Goal: Contribute content

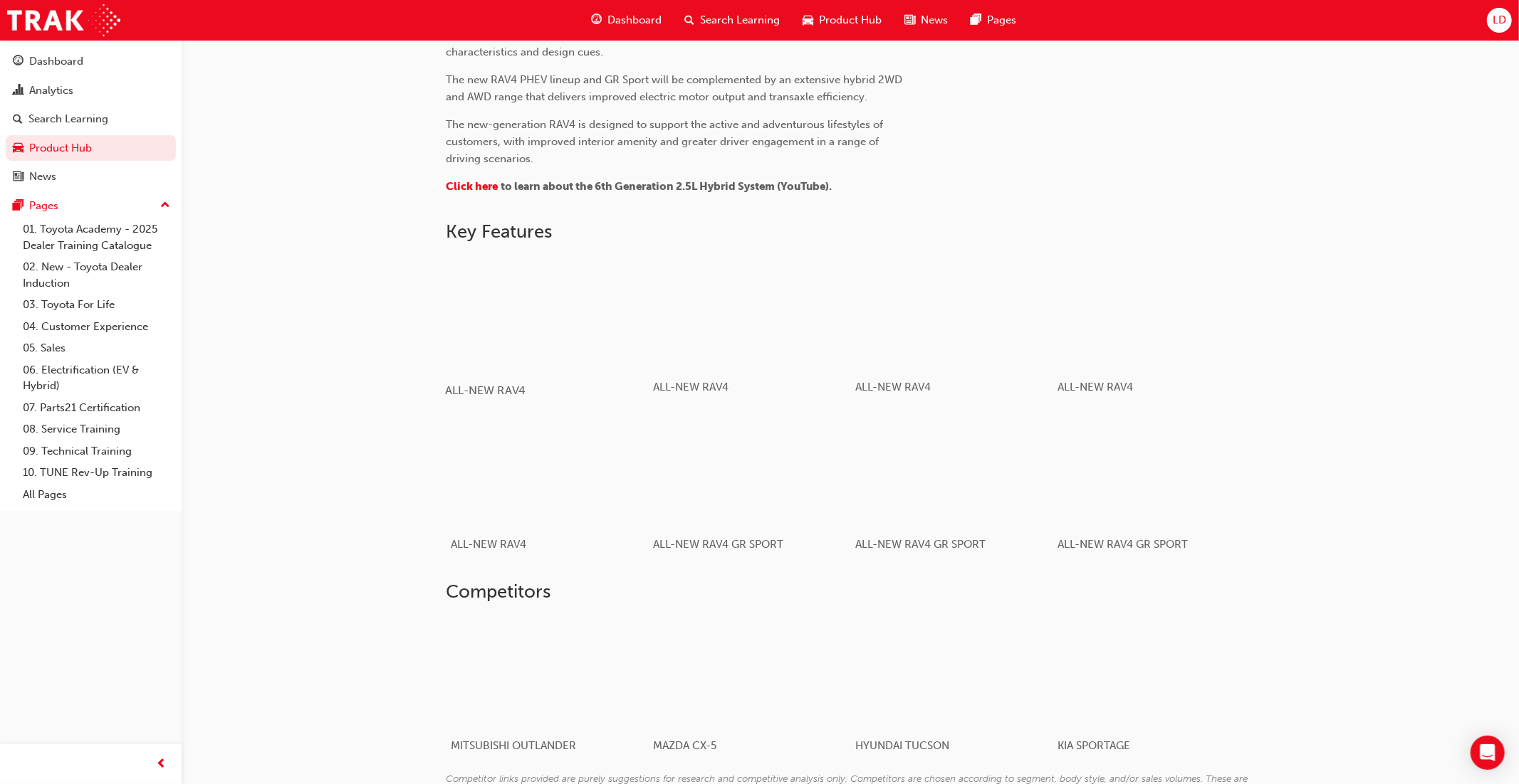
scroll to position [685, 0]
click at [507, 330] on div "button" at bounding box center [546, 308] width 203 height 114
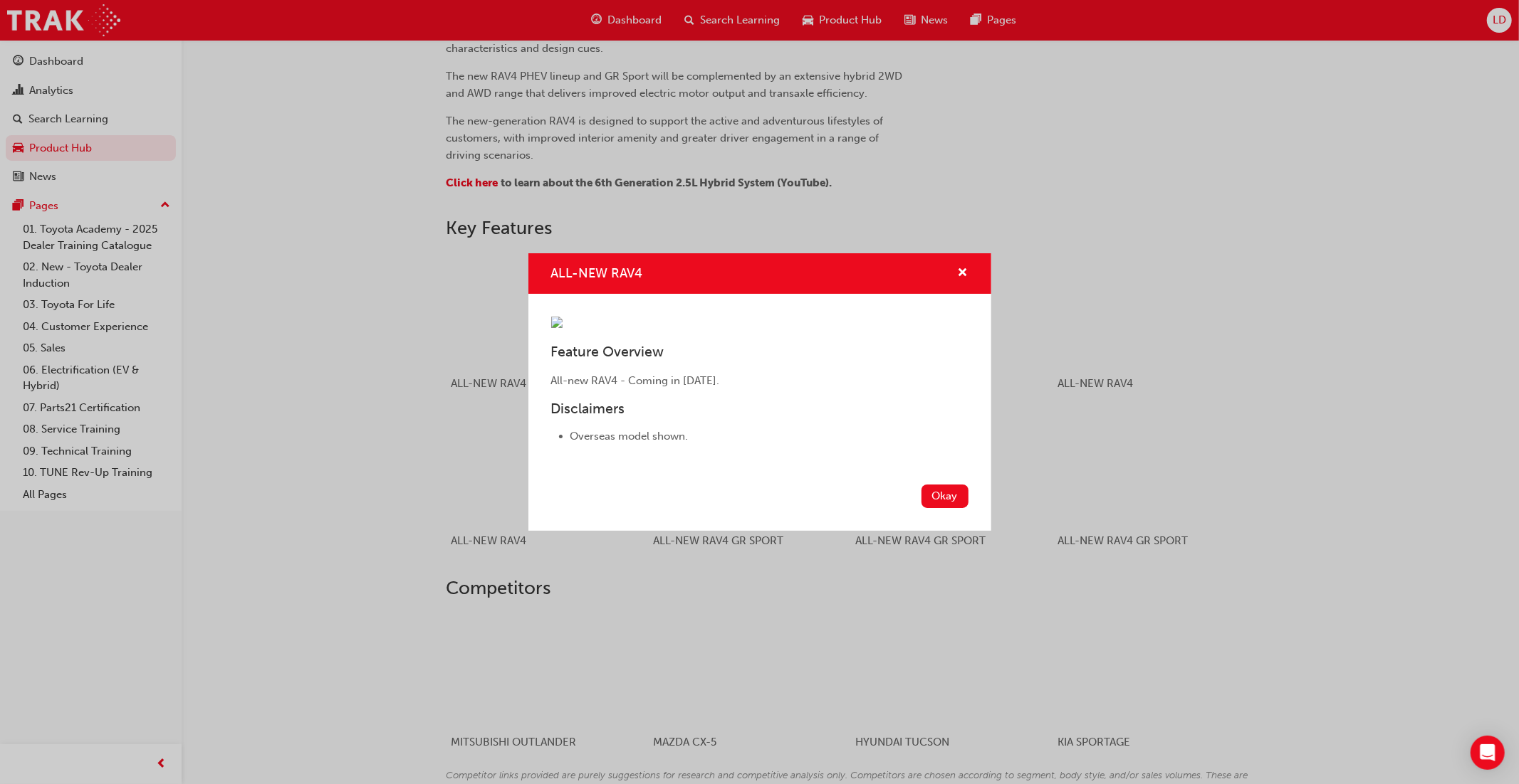
click at [350, 401] on div "ALL-NEW RAV4 Feature Overview All-new RAV4 - Coming in [DATE]. Disclaimers Over…" at bounding box center [760, 392] width 1519 height 784
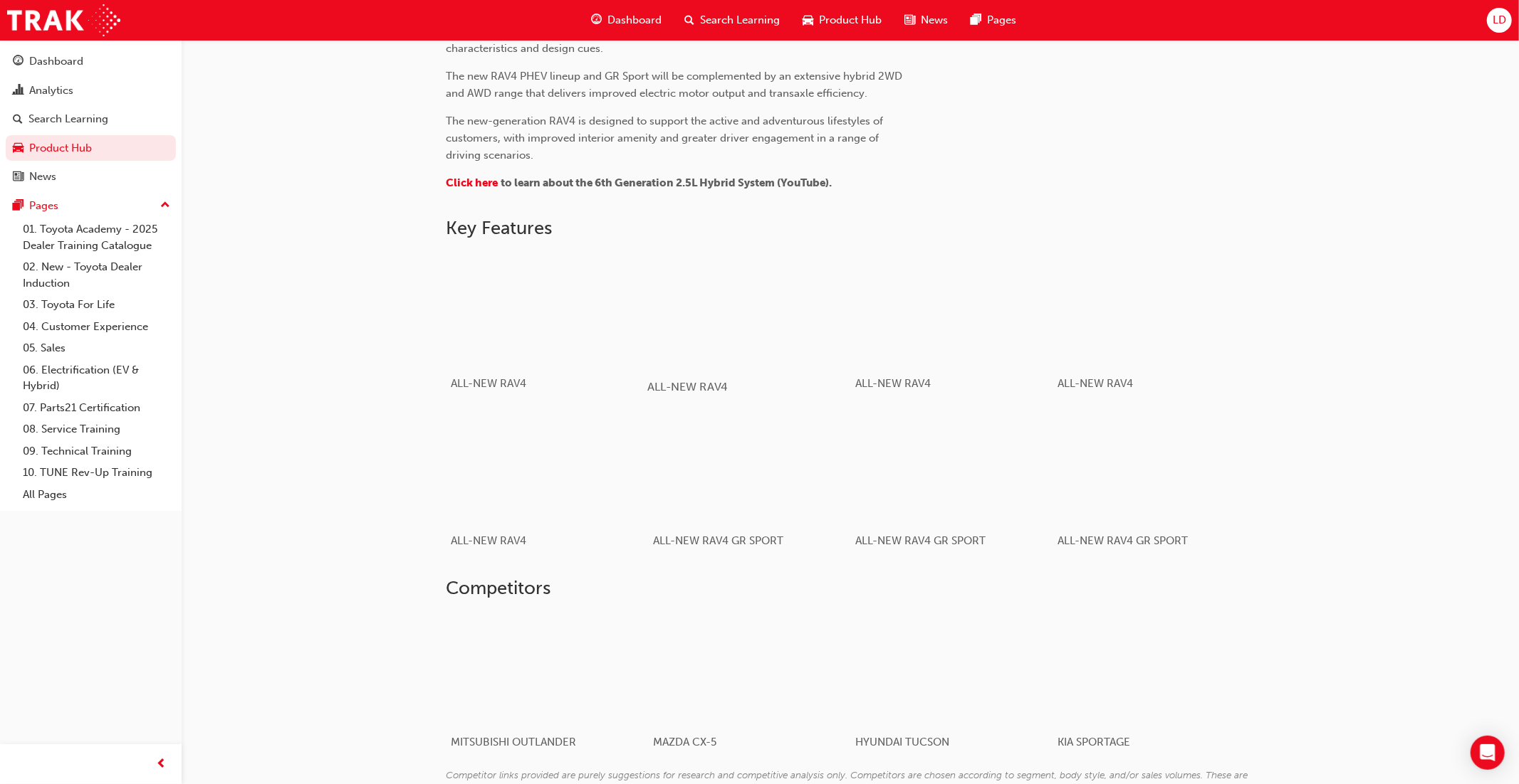
click at [725, 352] on div "button" at bounding box center [749, 308] width 203 height 114
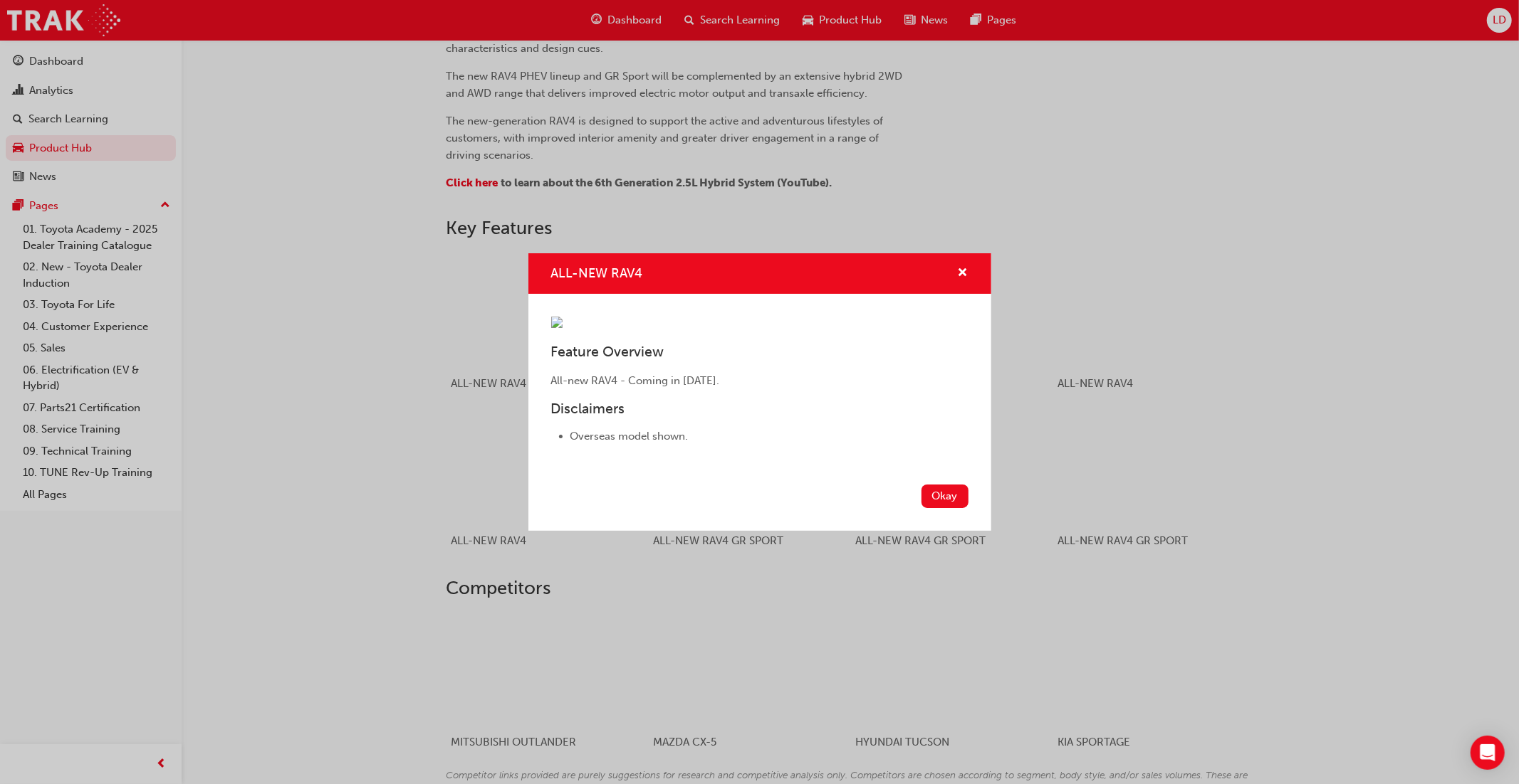
click at [1379, 544] on div "ALL-NEW RAV4 Feature Overview All-new RAV4 - Coming in [DATE]. Disclaimers Over…" at bounding box center [760, 392] width 1519 height 784
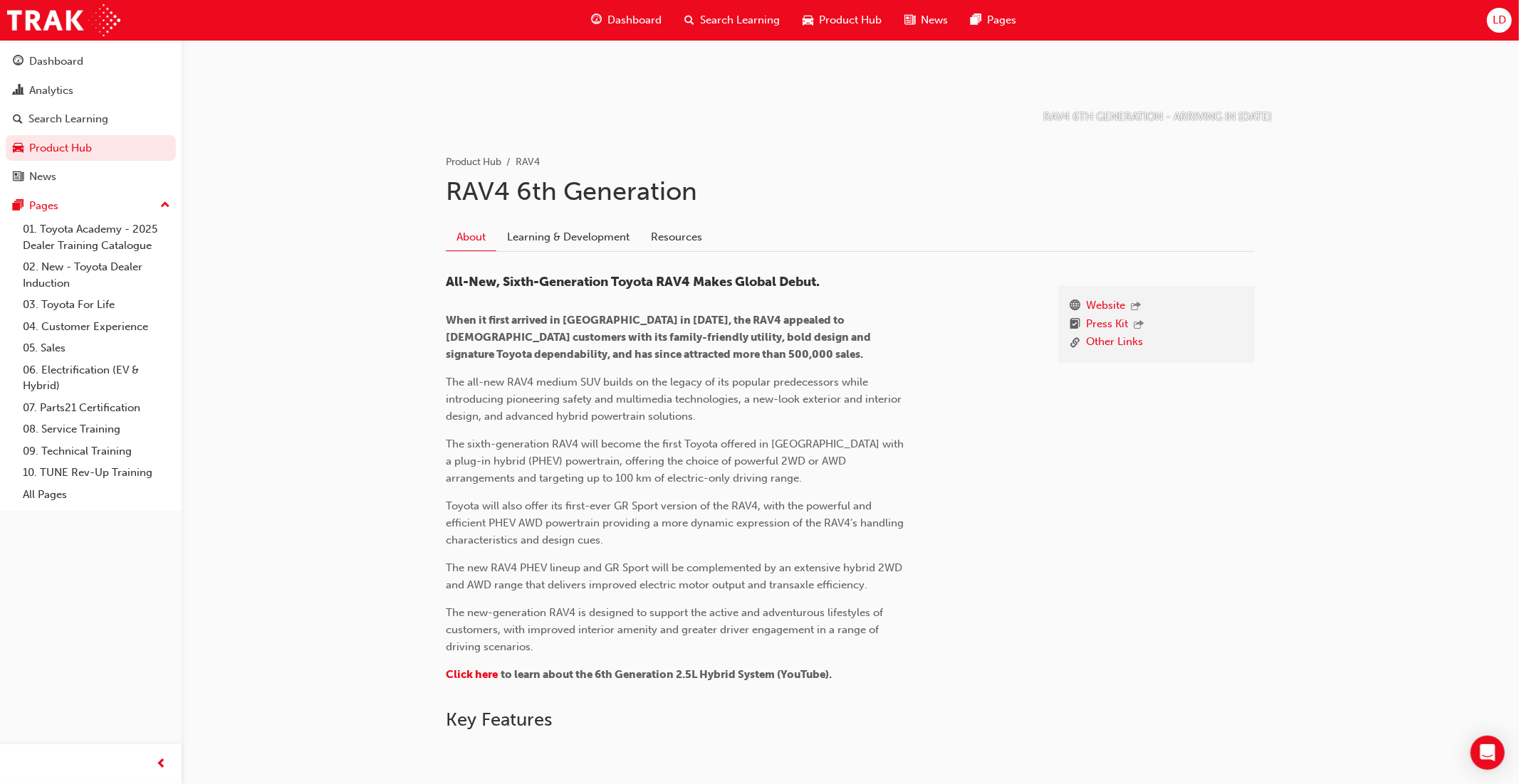
scroll to position [193, 0]
click at [835, 20] on span "Product Hub" at bounding box center [850, 20] width 63 height 17
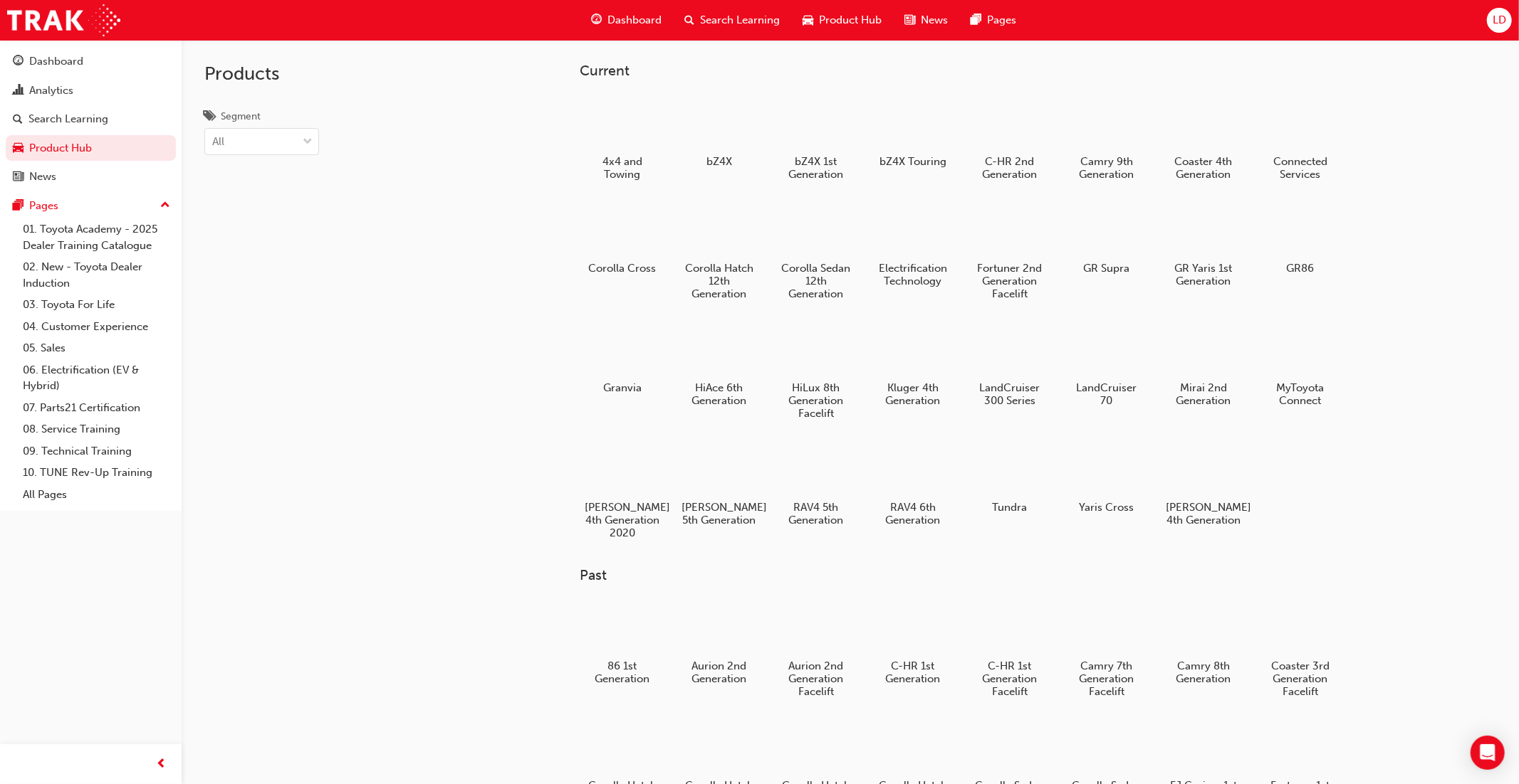
click at [915, 231] on div at bounding box center [912, 229] width 75 height 54
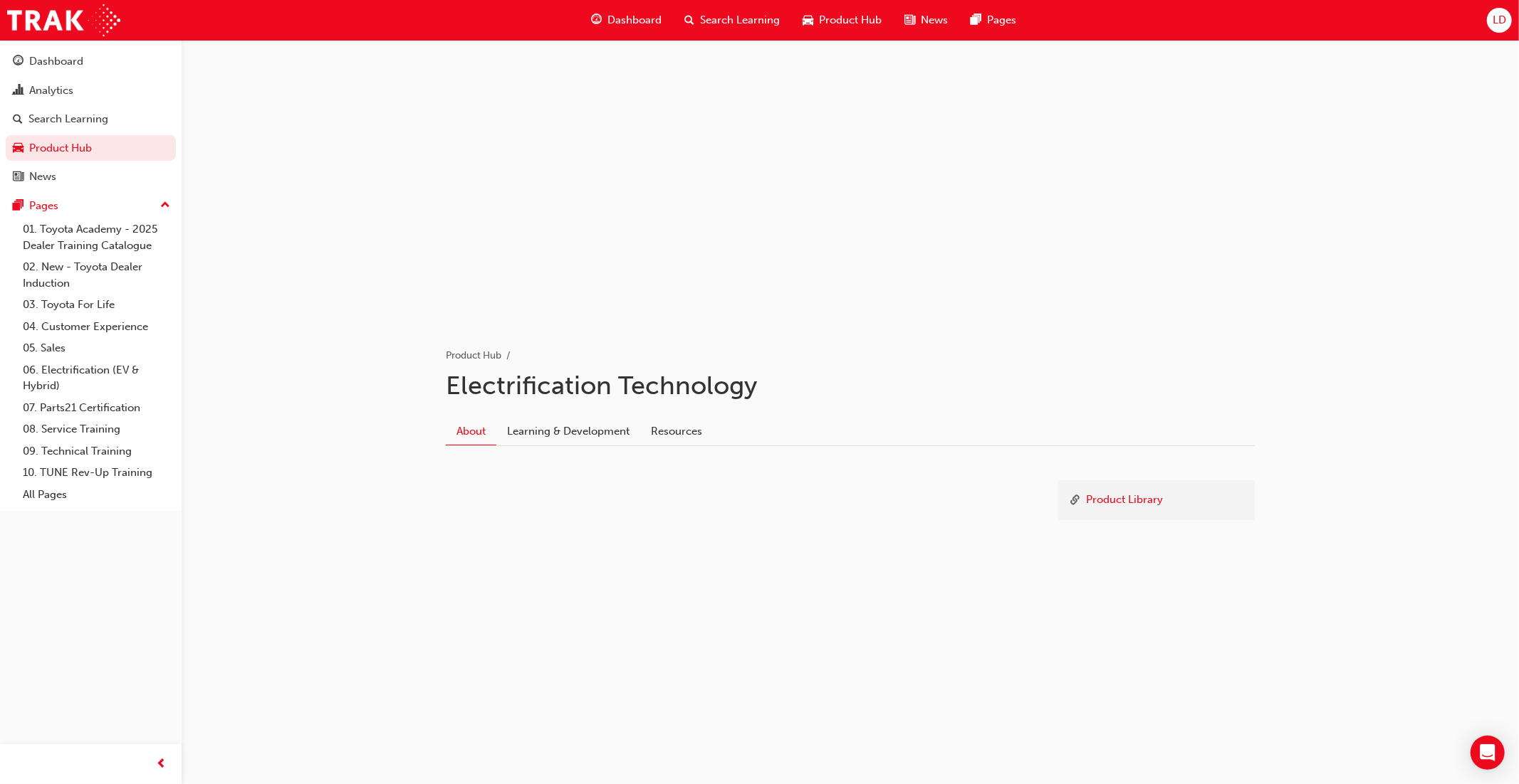
click at [841, 20] on span "Product Hub" at bounding box center [850, 20] width 63 height 17
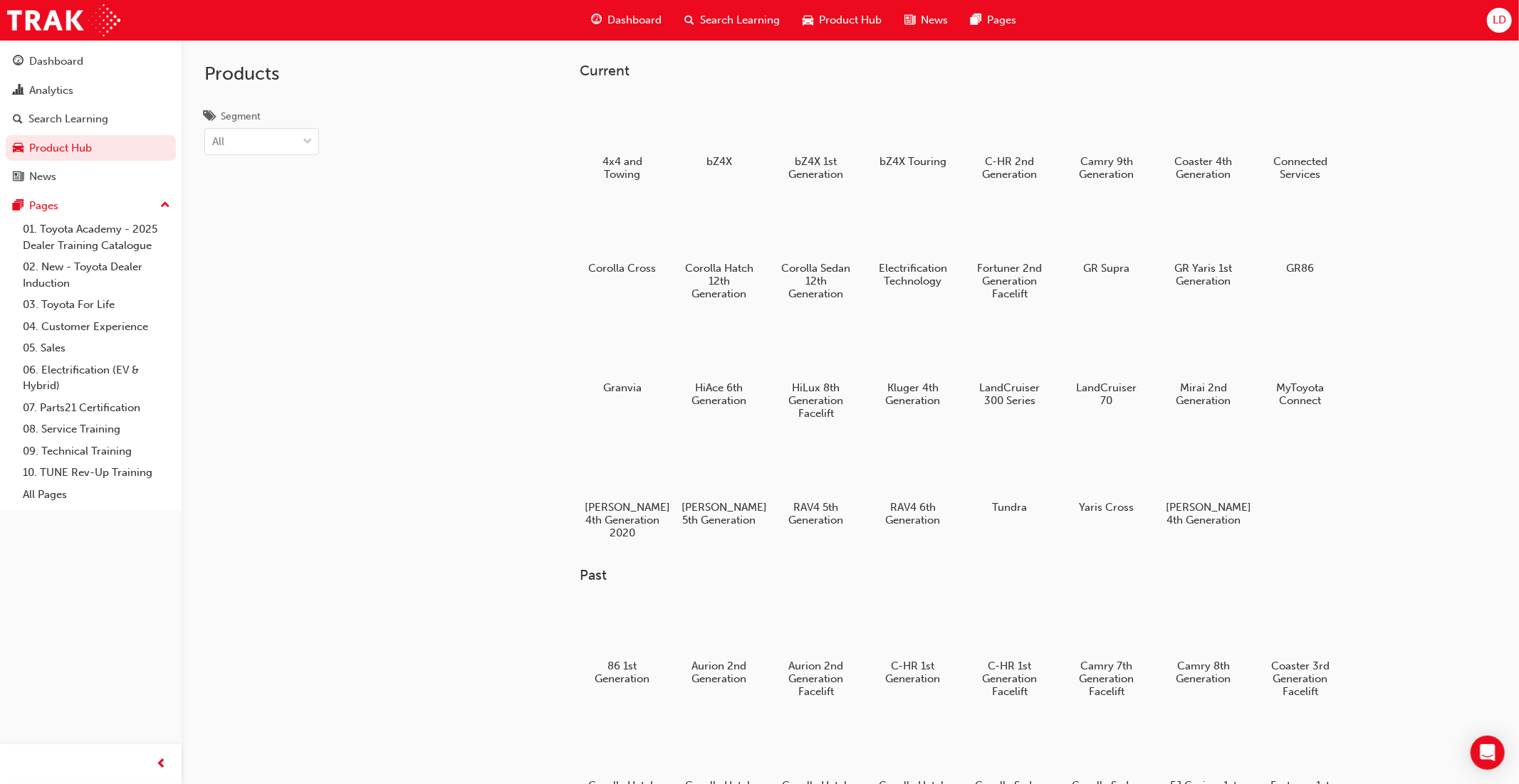
drag, startPoint x: 1275, startPoint y: 352, endPoint x: 1272, endPoint y: 361, distance: 9.5
click at [1275, 352] on div at bounding box center [1300, 349] width 75 height 54
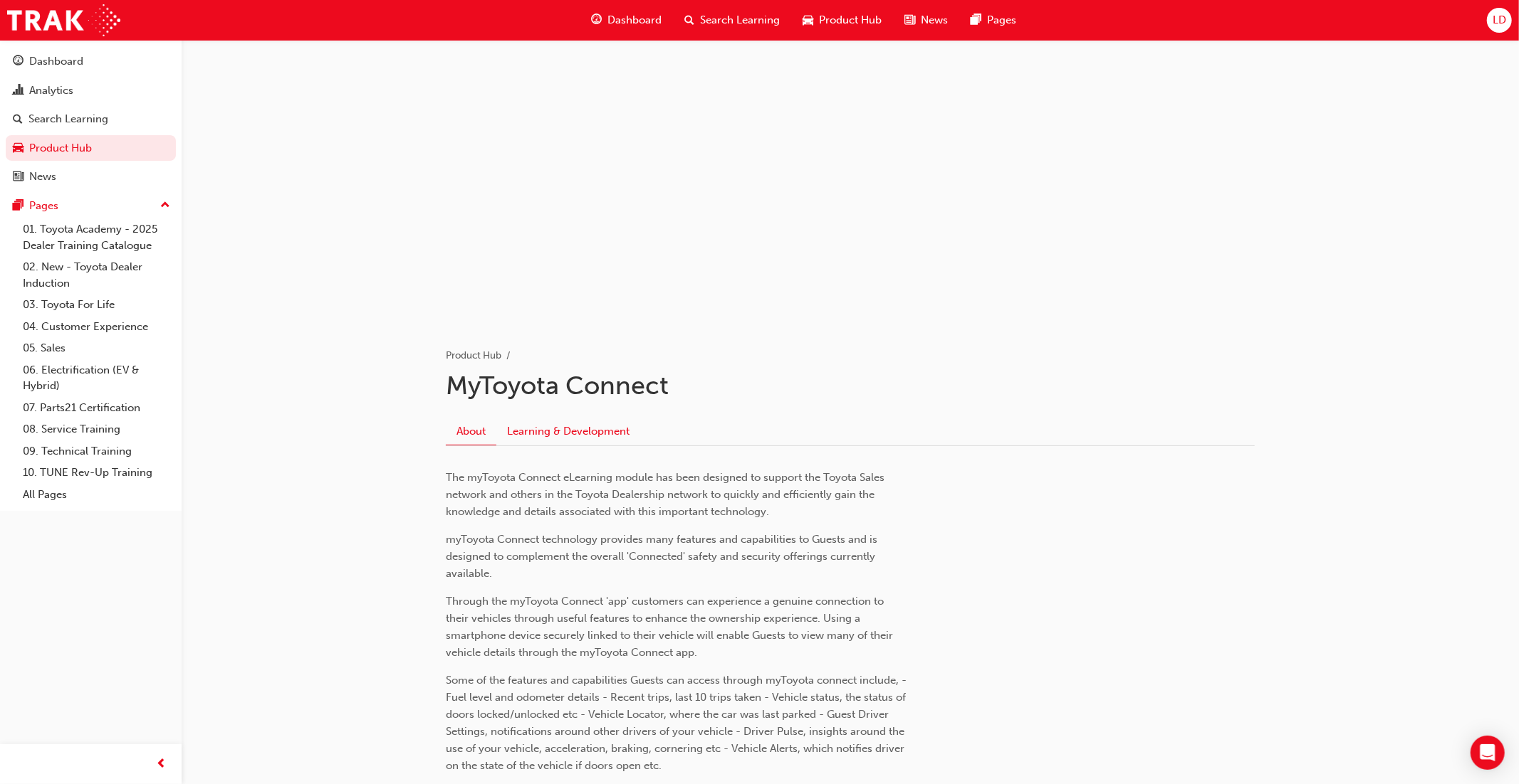
drag, startPoint x: 555, startPoint y: 429, endPoint x: 561, endPoint y: 435, distance: 8.5
click at [555, 429] on link "Learning & Development" at bounding box center [568, 431] width 144 height 27
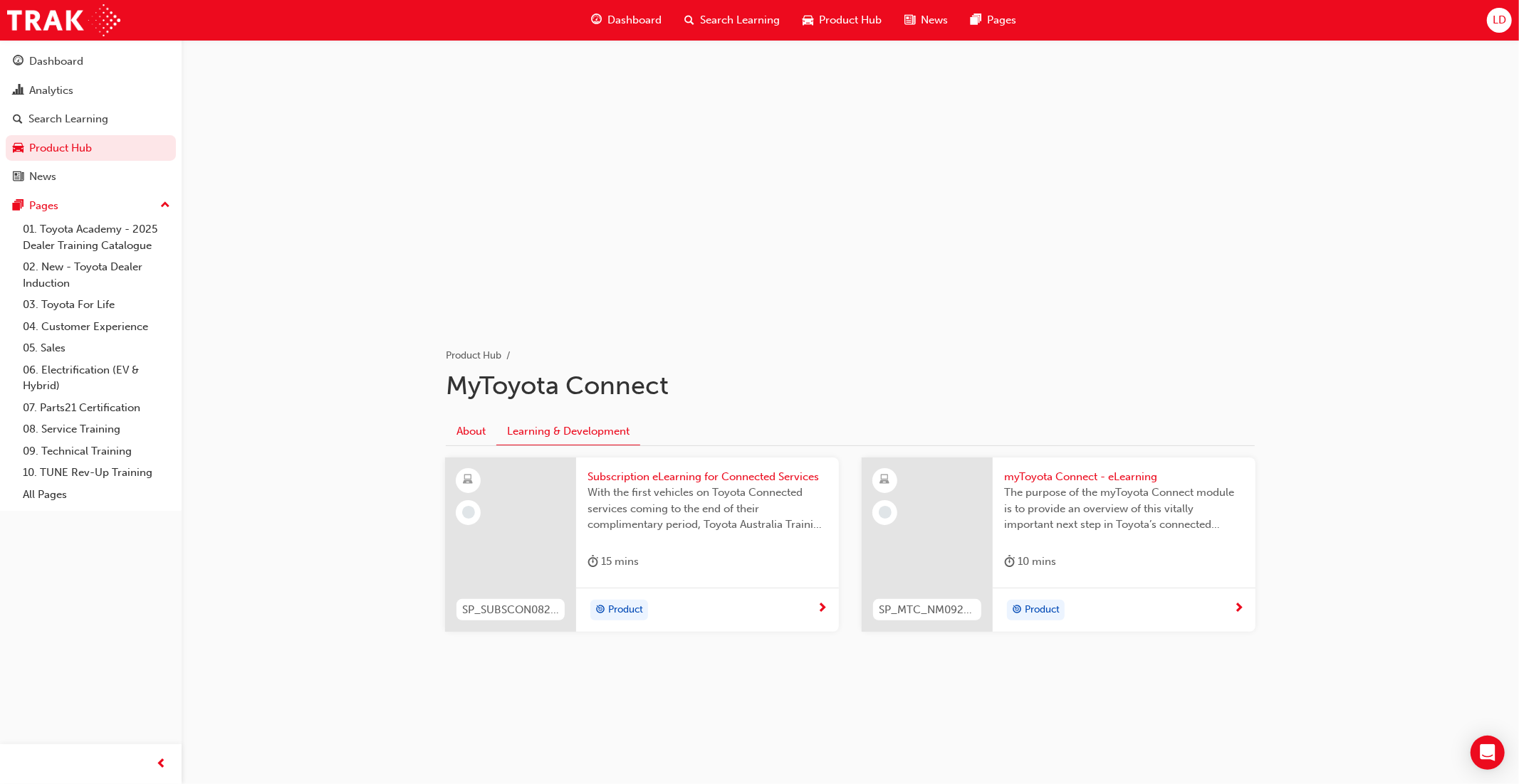
click at [463, 429] on link "About" at bounding box center [471, 431] width 51 height 27
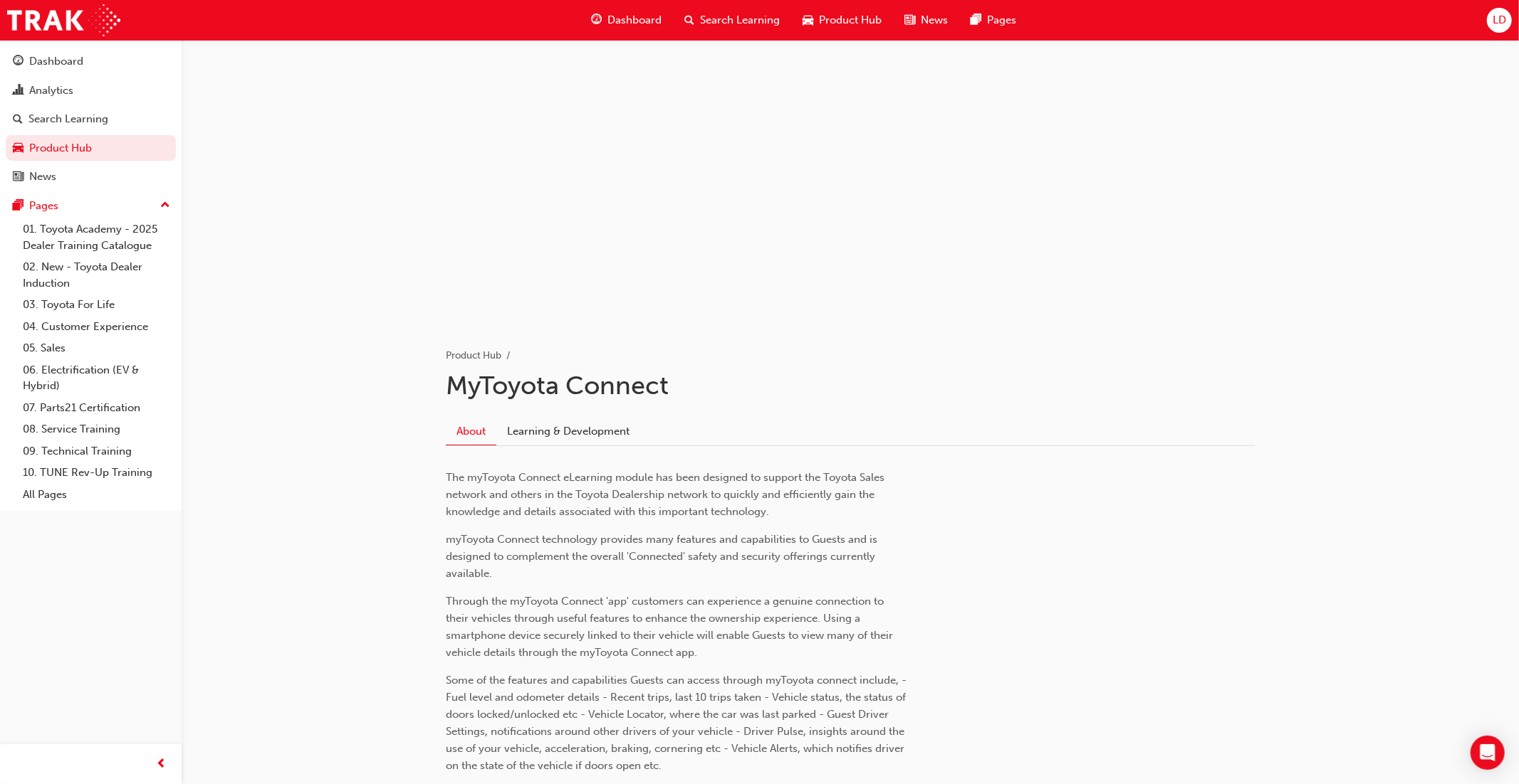
click at [831, 23] on span "Product Hub" at bounding box center [850, 20] width 63 height 17
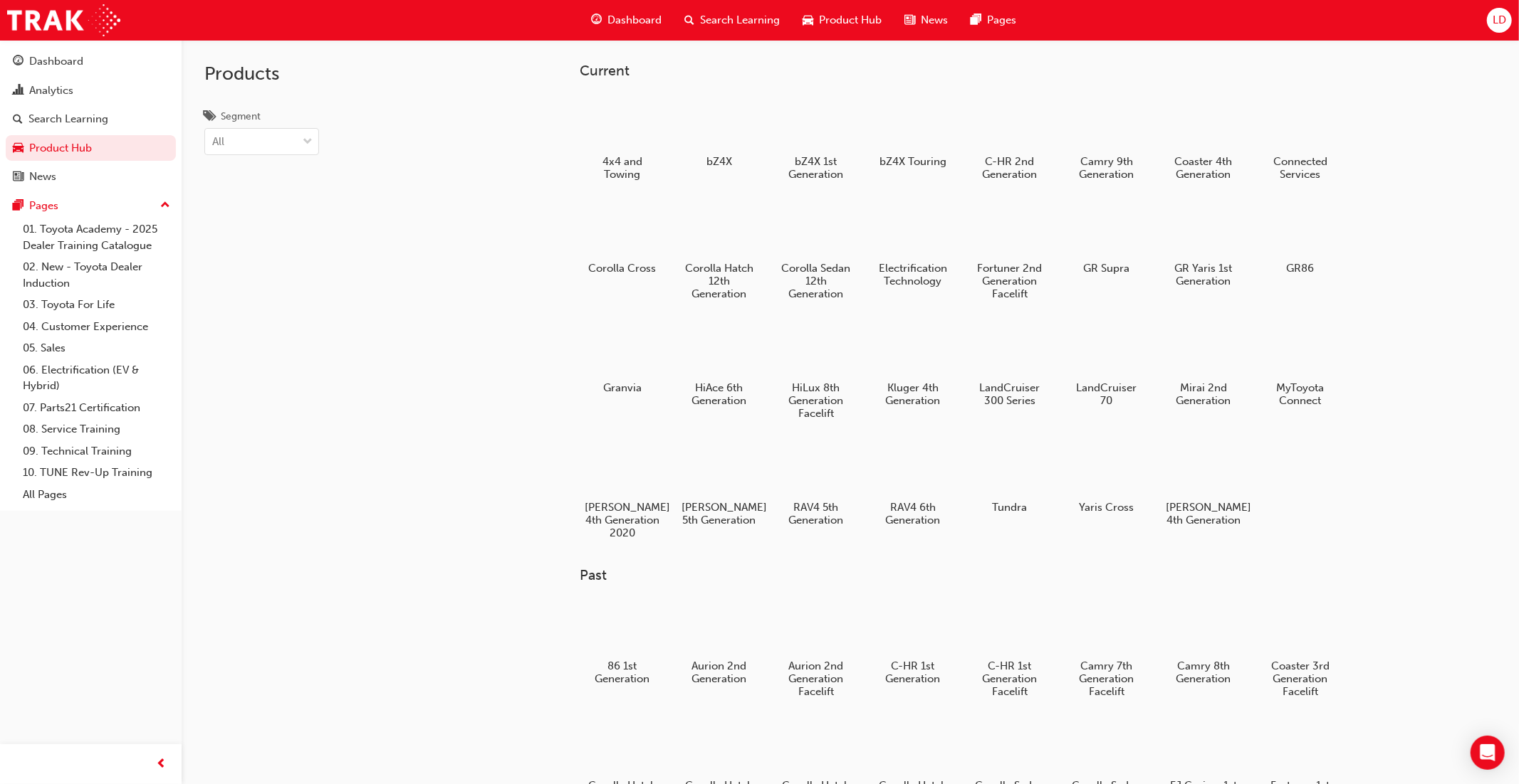
click at [1496, 25] on span "LD" at bounding box center [1499, 20] width 14 height 17
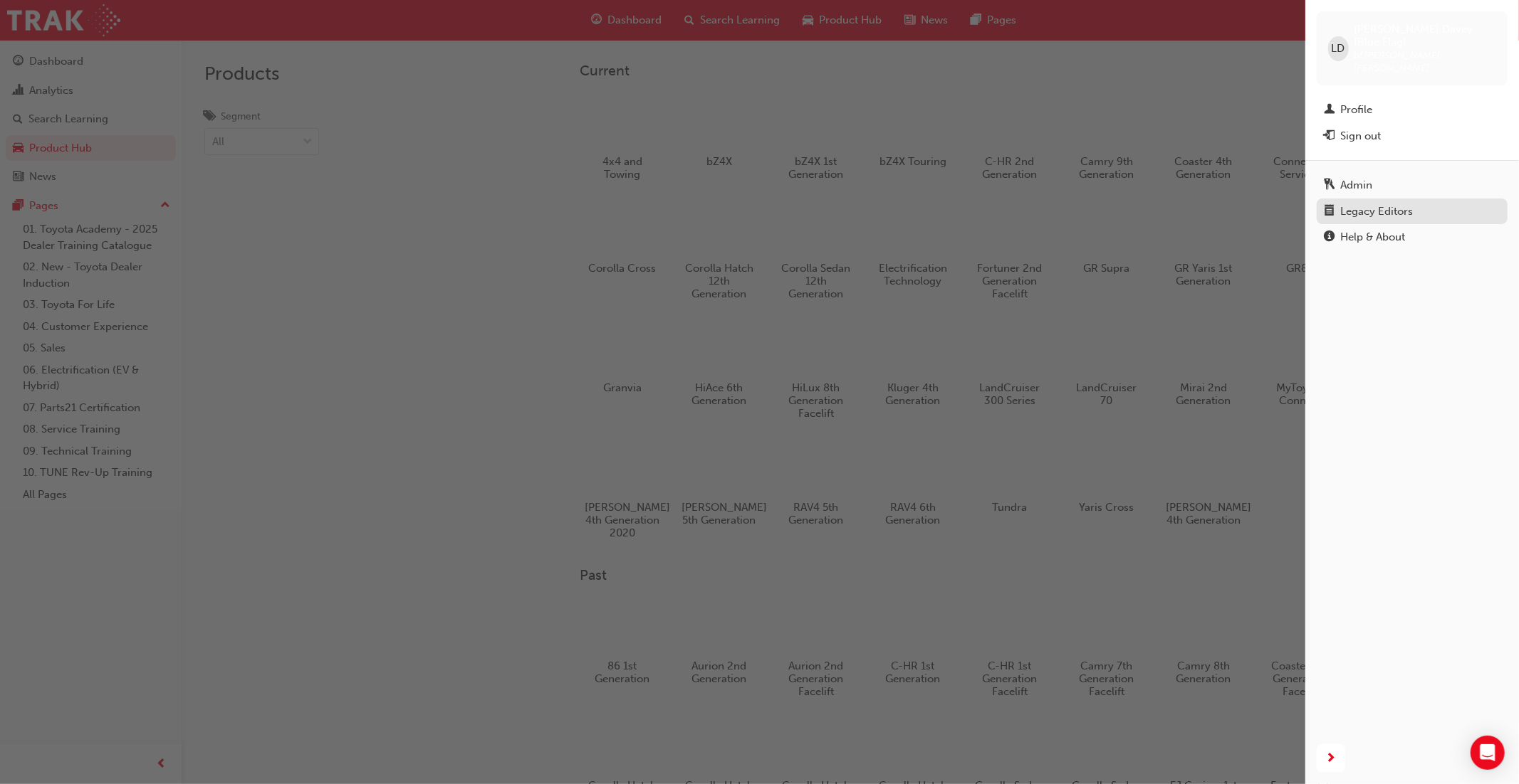
click at [1392, 203] on div "Legacy Editors" at bounding box center [1376, 212] width 73 height 17
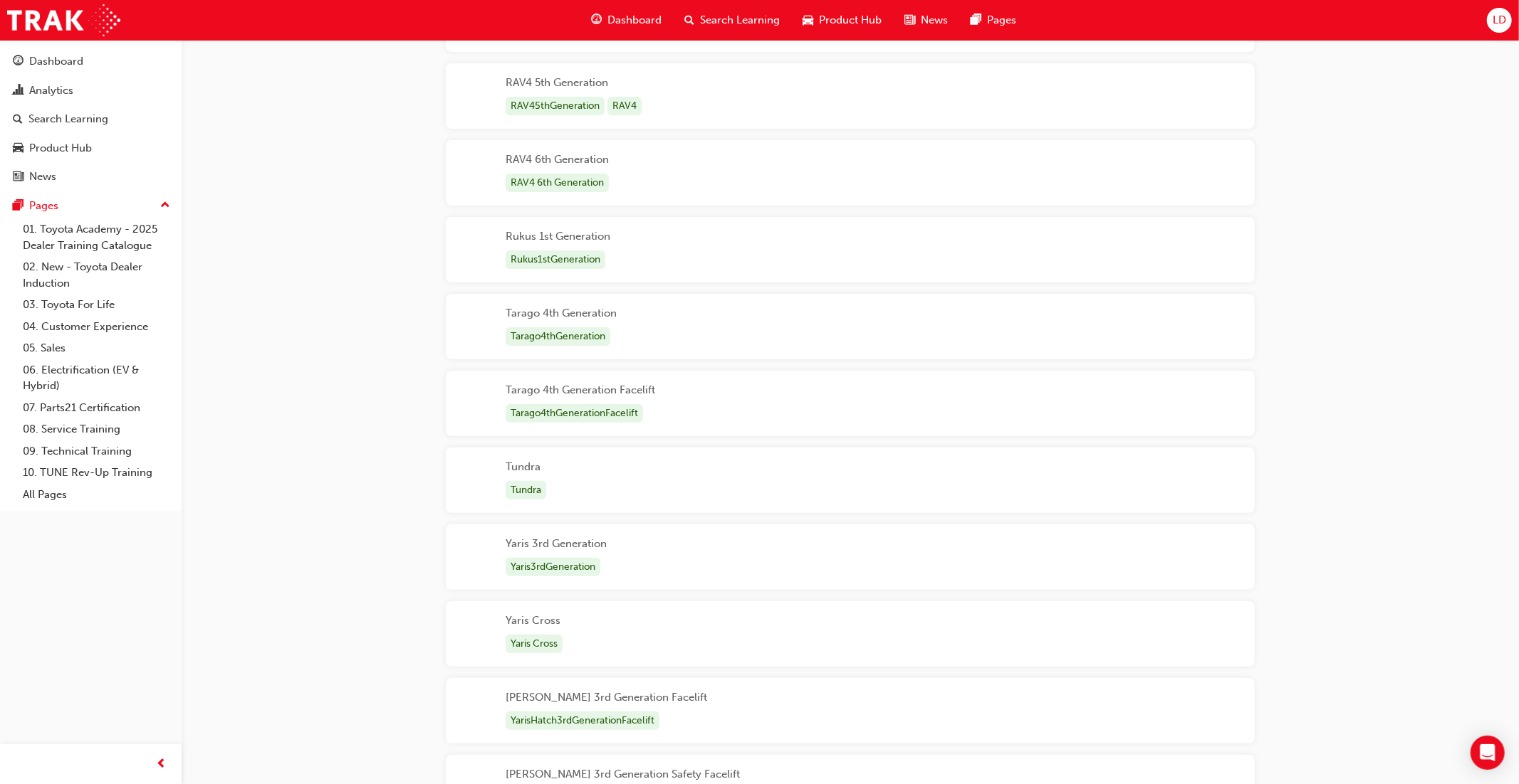
scroll to position [5039, 0]
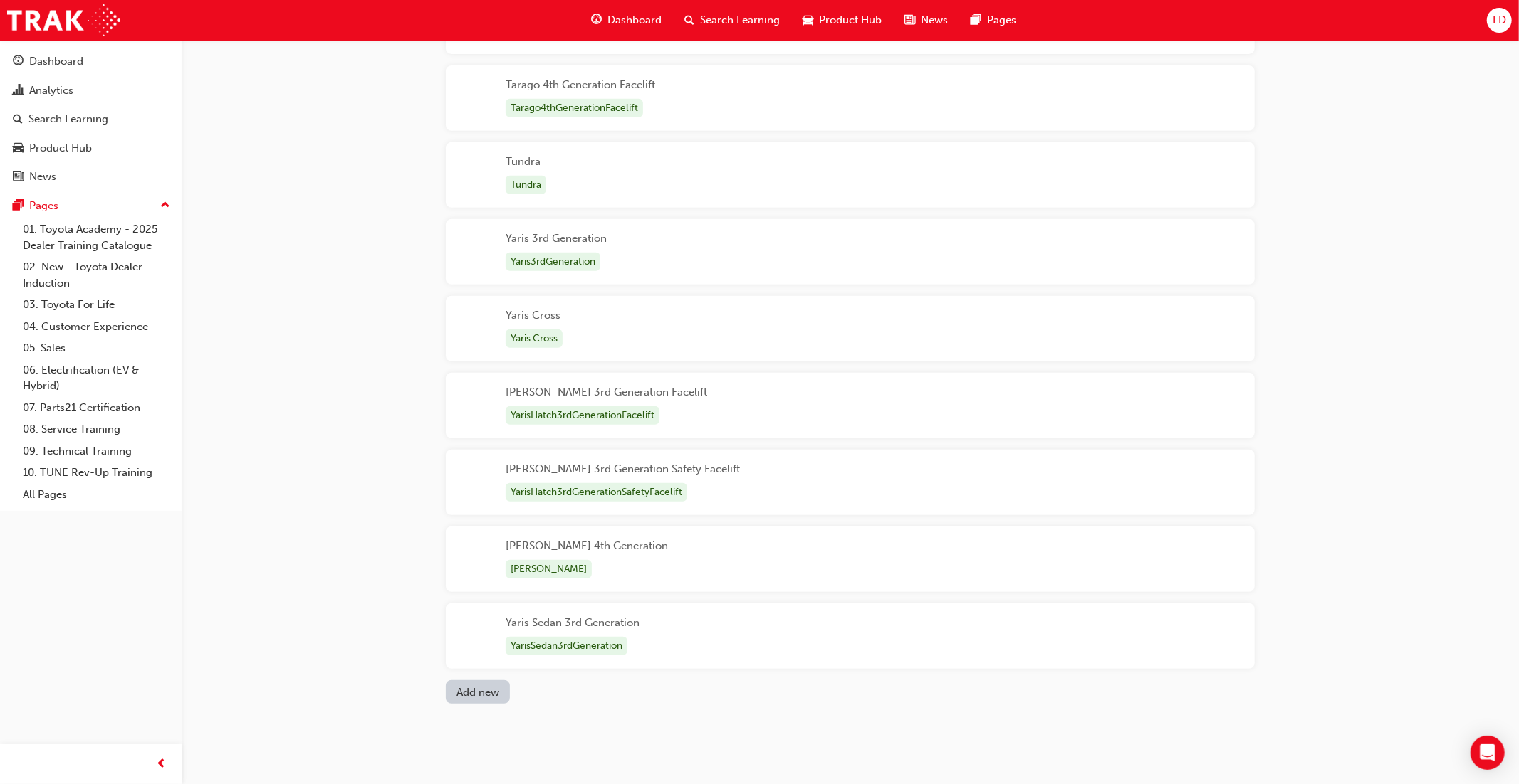
click at [462, 686] on button "Add new" at bounding box center [477, 692] width 64 height 23
click at [508, 722] on div "Unnamed" at bounding box center [530, 713] width 48 height 42
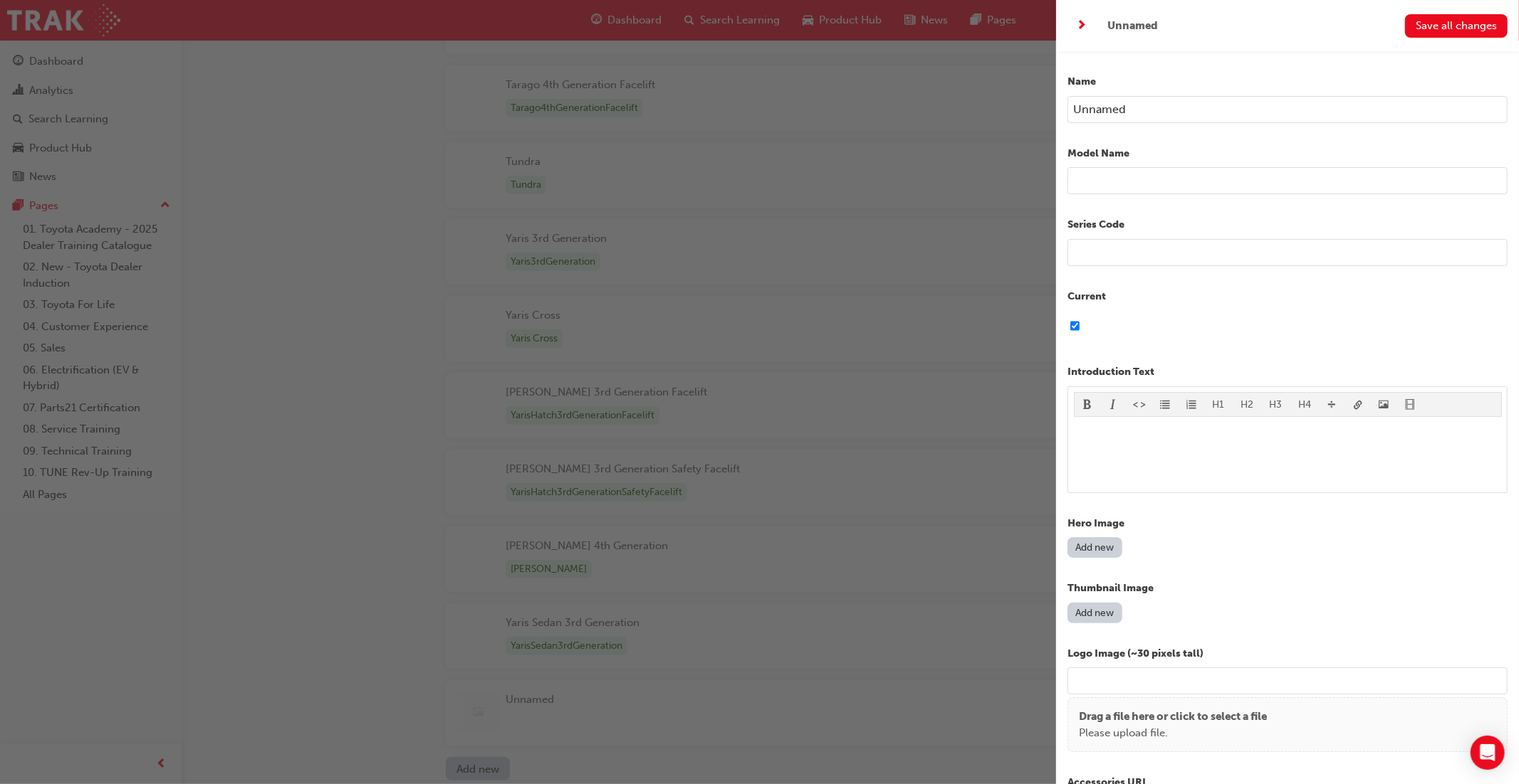
click at [1192, 107] on input "Unnamed" at bounding box center [1288, 110] width 440 height 27
drag, startPoint x: 1173, startPoint y: 109, endPoint x: 1079, endPoint y: 115, distance: 94.2
click at [1073, 110] on input "Unnamed" at bounding box center [1288, 110] width 440 height 27
type input "("
type input "Model Name (Sales Name)"
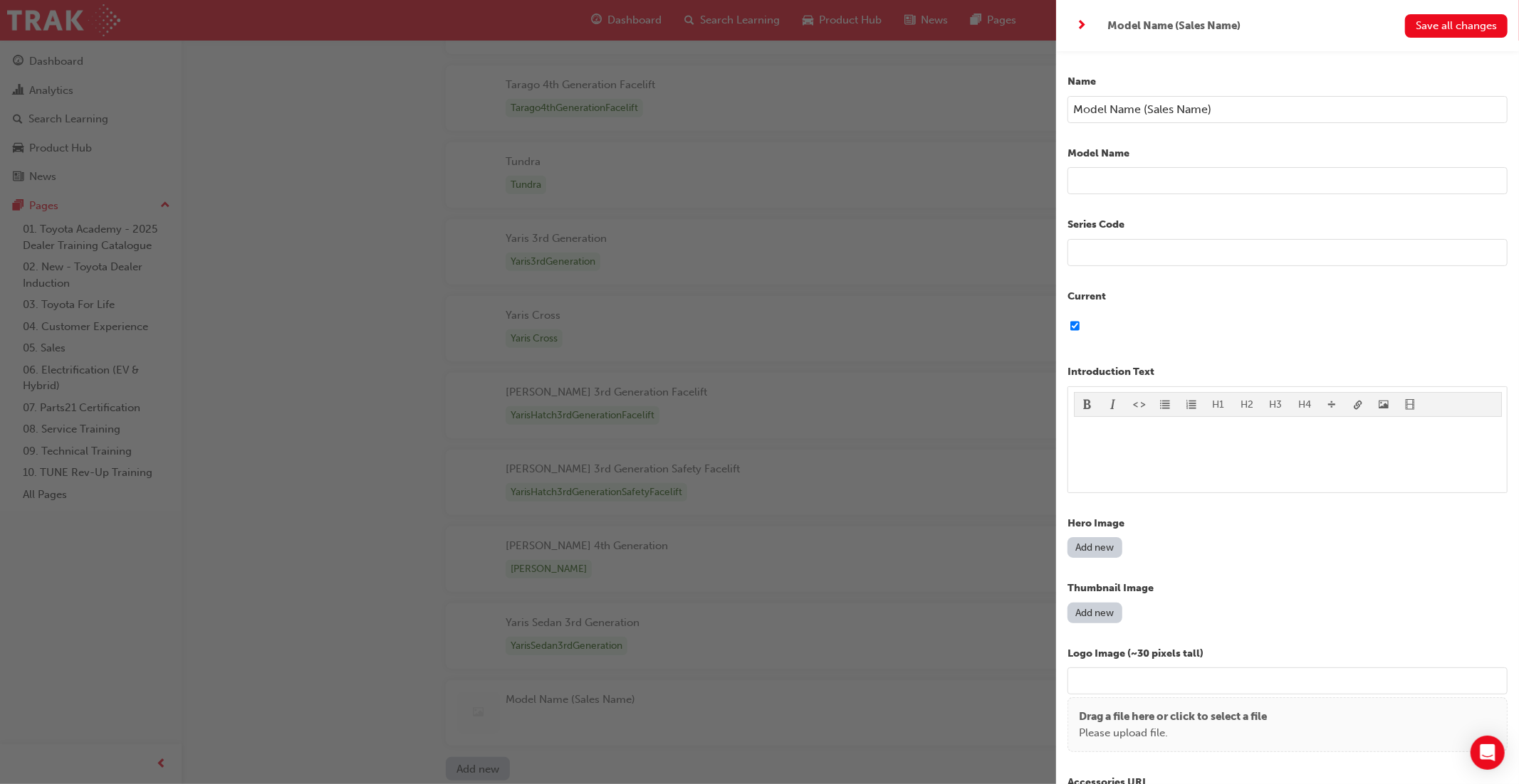
drag, startPoint x: 1093, startPoint y: 178, endPoint x: 1089, endPoint y: 213, distance: 35.2
click at [1093, 178] on input "text" at bounding box center [1288, 181] width 440 height 27
click at [1163, 181] on input "Launch Model > Facelift model)" at bounding box center [1288, 181] width 440 height 27
type input "Launch Model > (Facelift model)"
click at [1147, 256] on input "text" at bounding box center [1288, 253] width 440 height 27
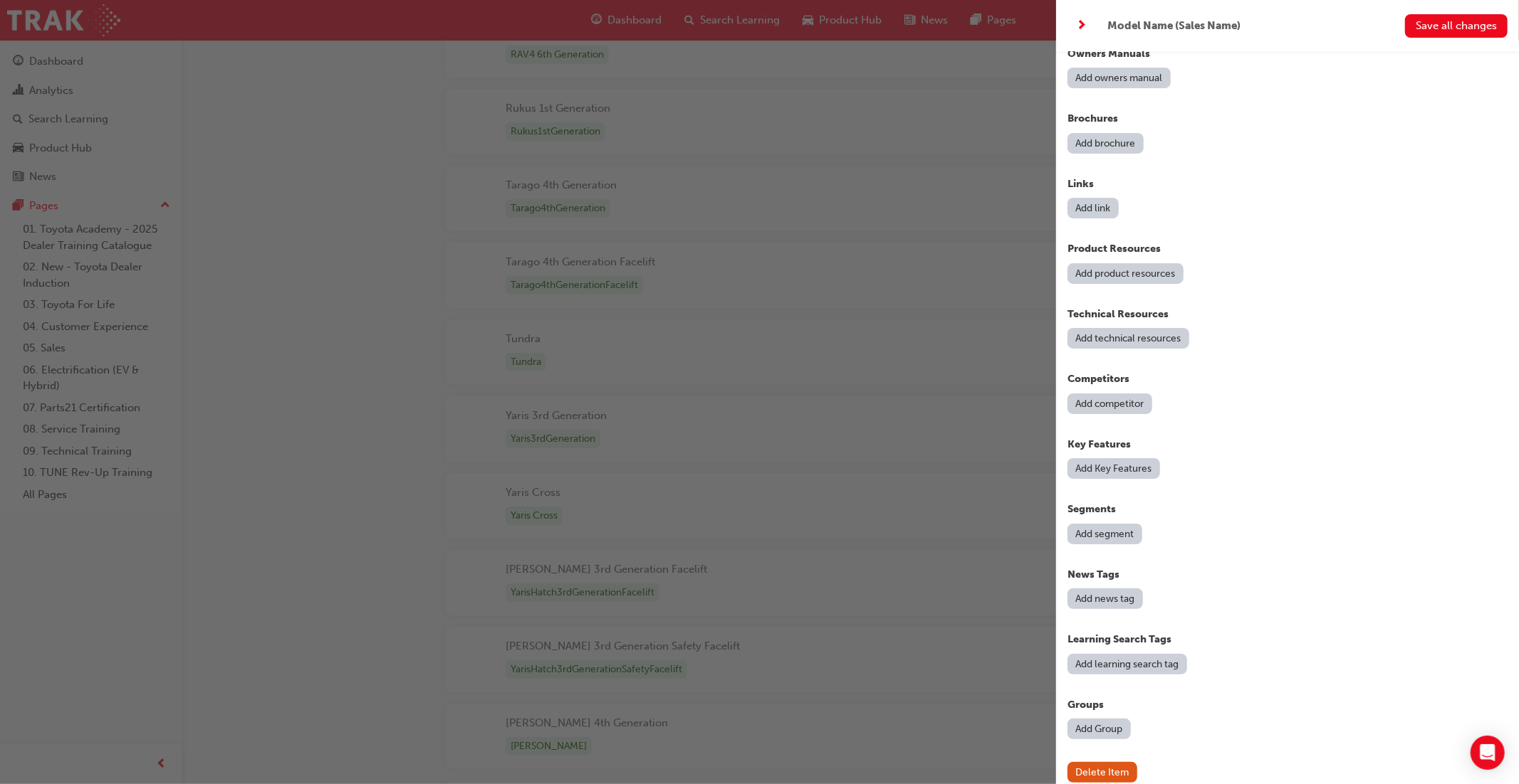
scroll to position [5115, 0]
click at [1096, 719] on button "Add Group" at bounding box center [1099, 729] width 64 height 20
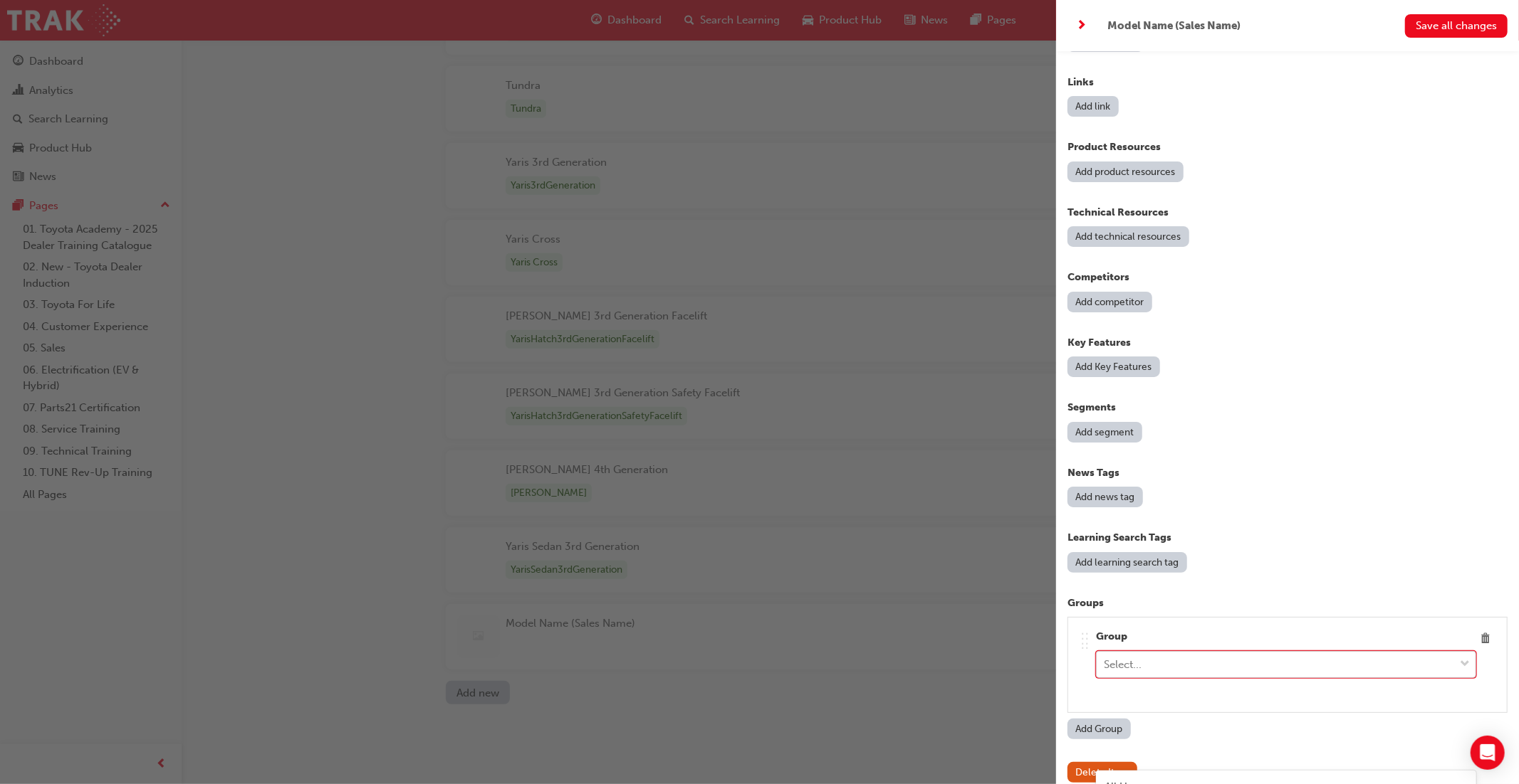
scroll to position [5214, 0]
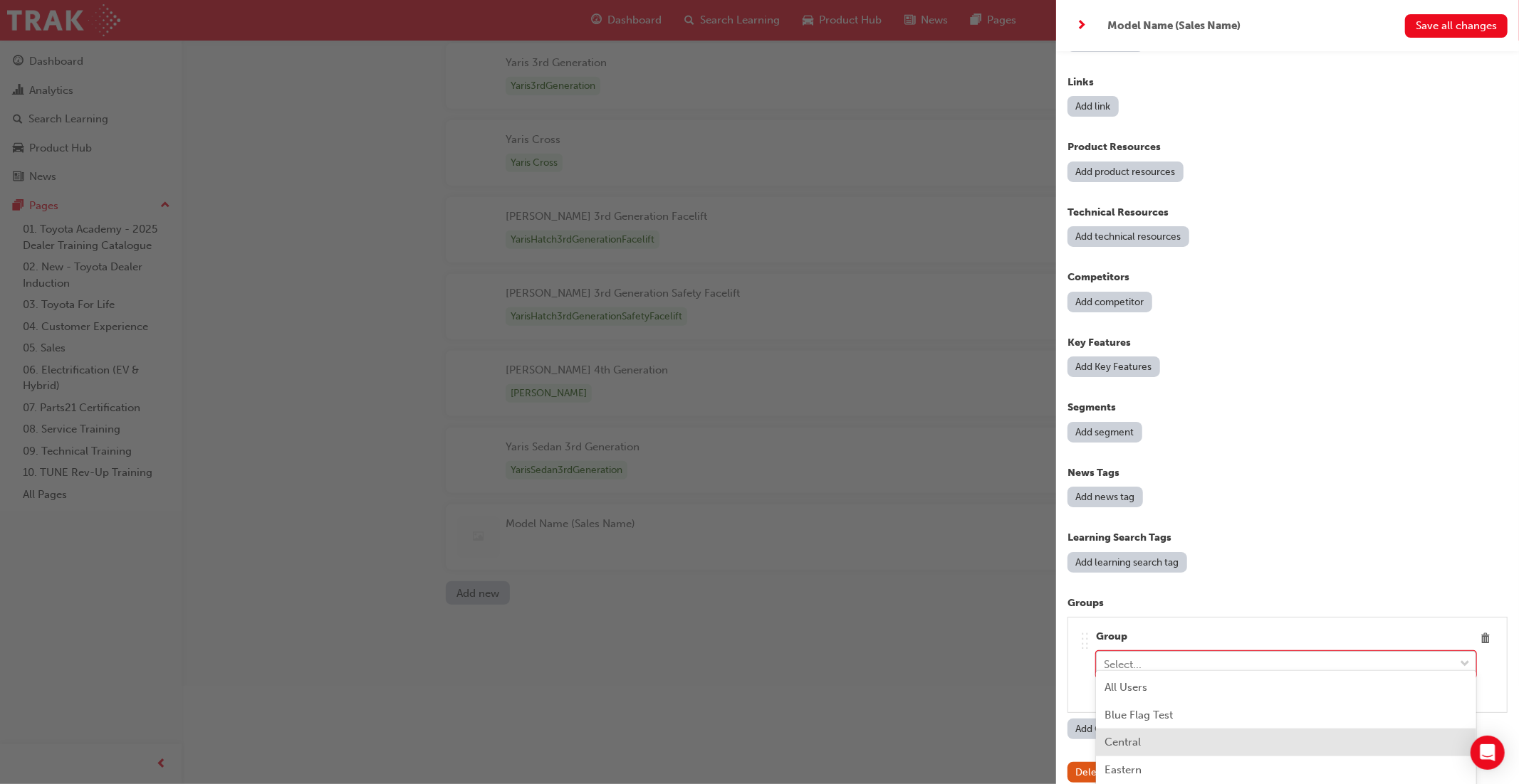
click at [1463, 655] on span "down-icon" at bounding box center [1464, 665] width 10 height 18
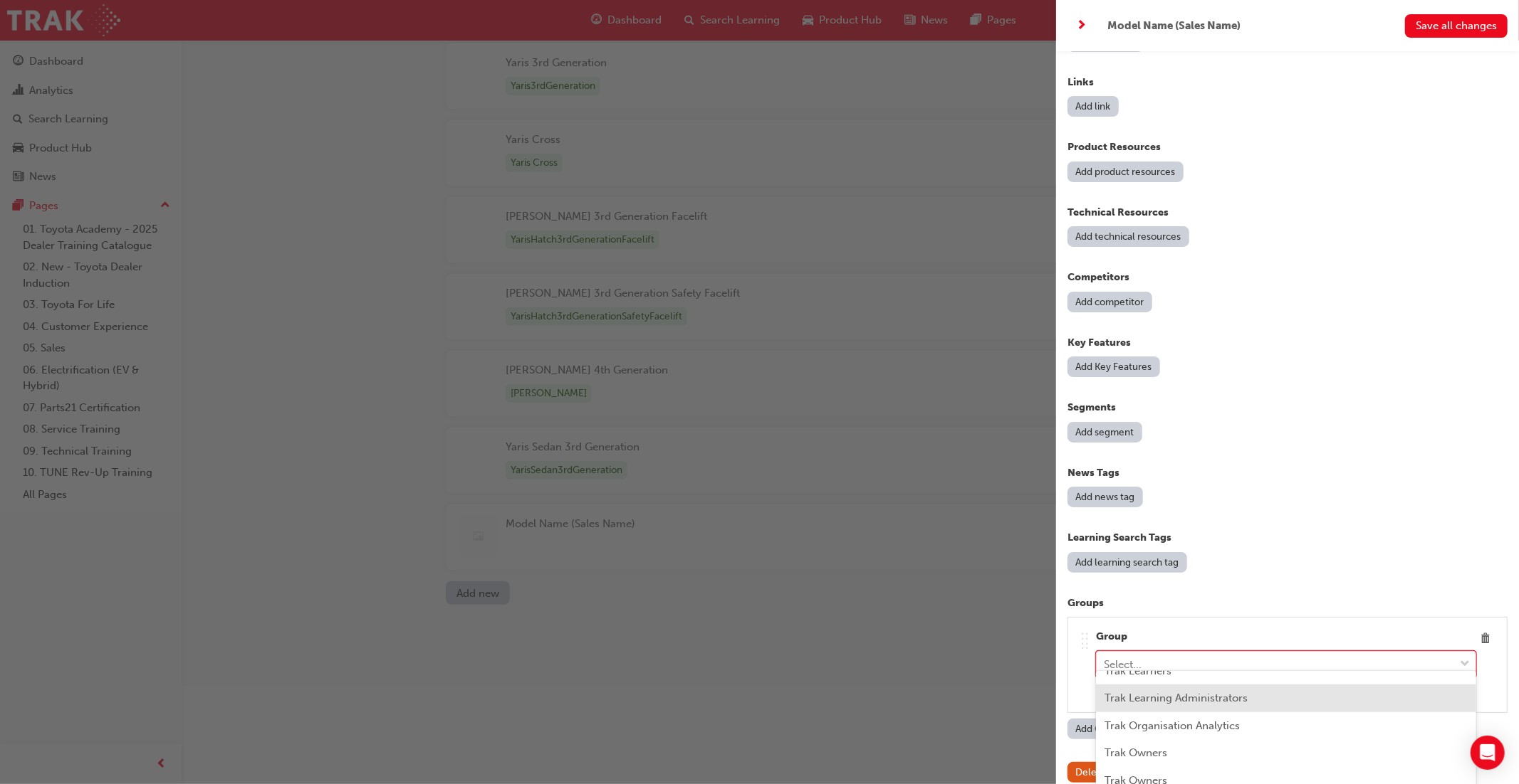
click at [1253, 703] on div "Trak Learning Administrators" at bounding box center [1285, 698] width 381 height 28
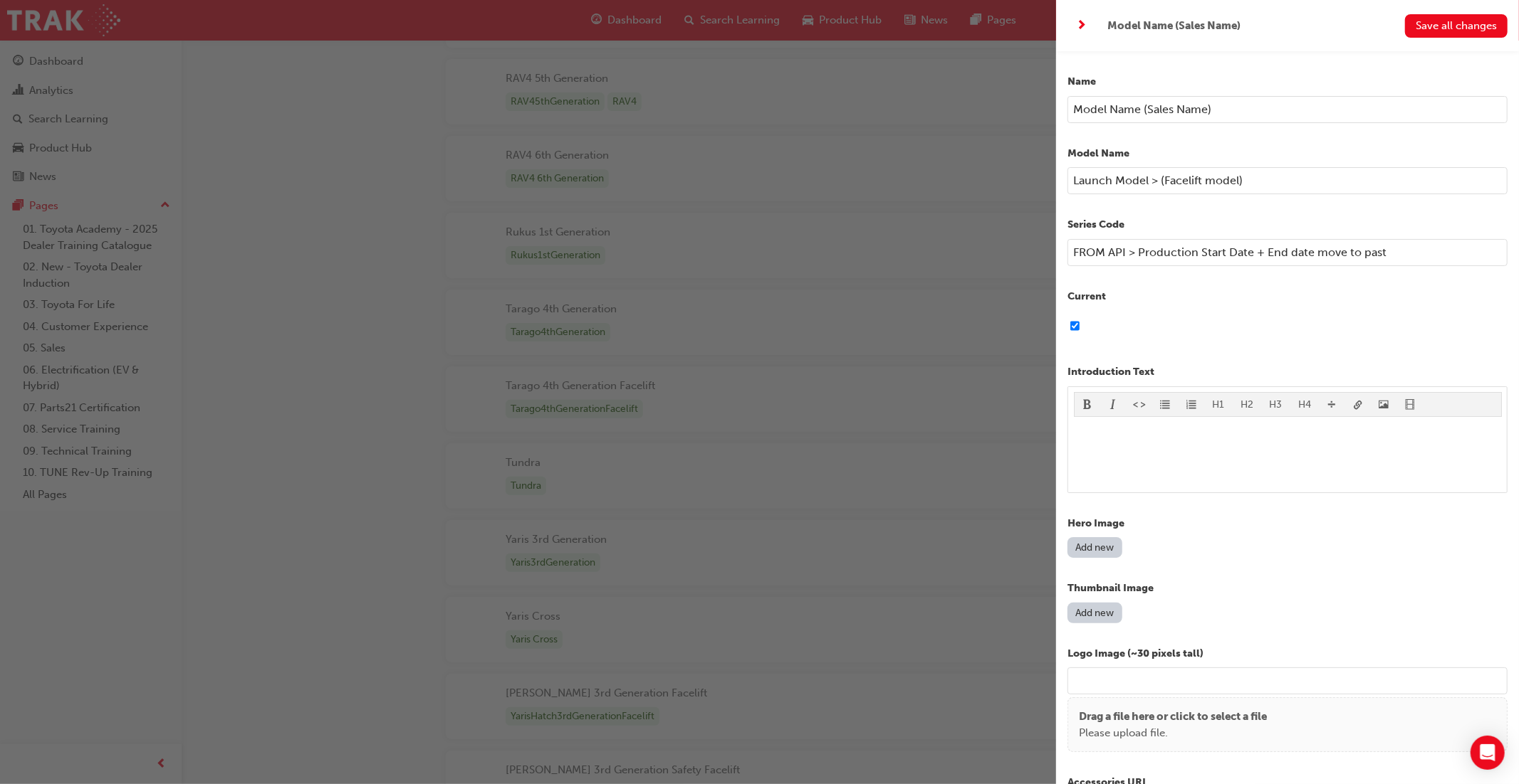
scroll to position [4721, 0]
click at [1315, 257] on input "FROM API > Production Start Date + End date move to past" at bounding box center [1288, 253] width 440 height 27
type input "FROM API > Production Start Date + End date then move to past"
click at [1219, 110] on input "Model Name (Sales Name)" at bounding box center [1288, 110] width 440 height 27
type input "Model Name (Sales Name) > RAV4"
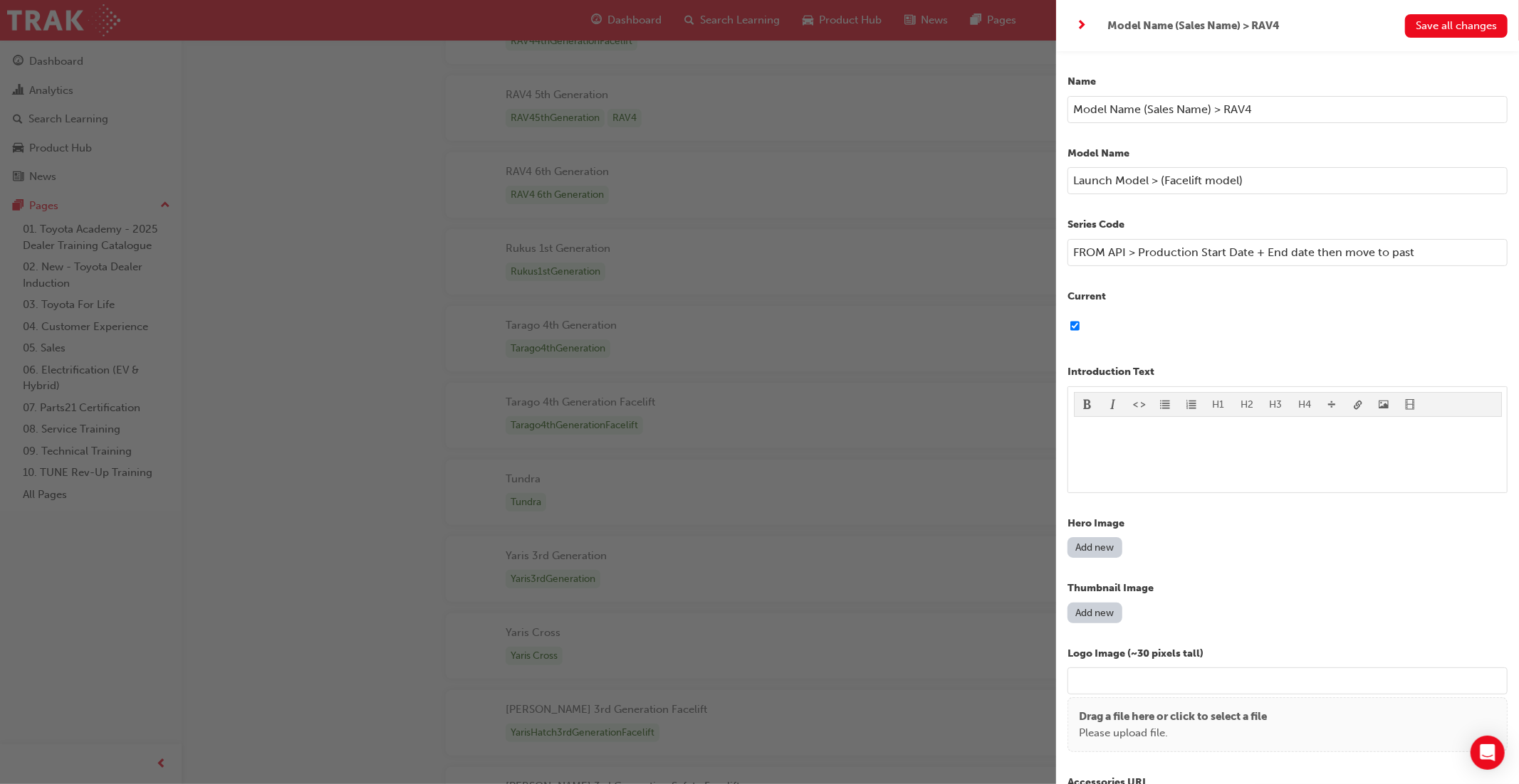
click at [1249, 181] on input "Launch Model > (Facelift model)" at bounding box center [1288, 181] width 440 height 27
click at [1203, 181] on input "Launch Model > (Facelift model)" at bounding box center [1288, 181] width 440 height 27
click at [1205, 181] on input "Launch Model > (Facelift'generation model)" at bounding box center [1288, 181] width 440 height 27
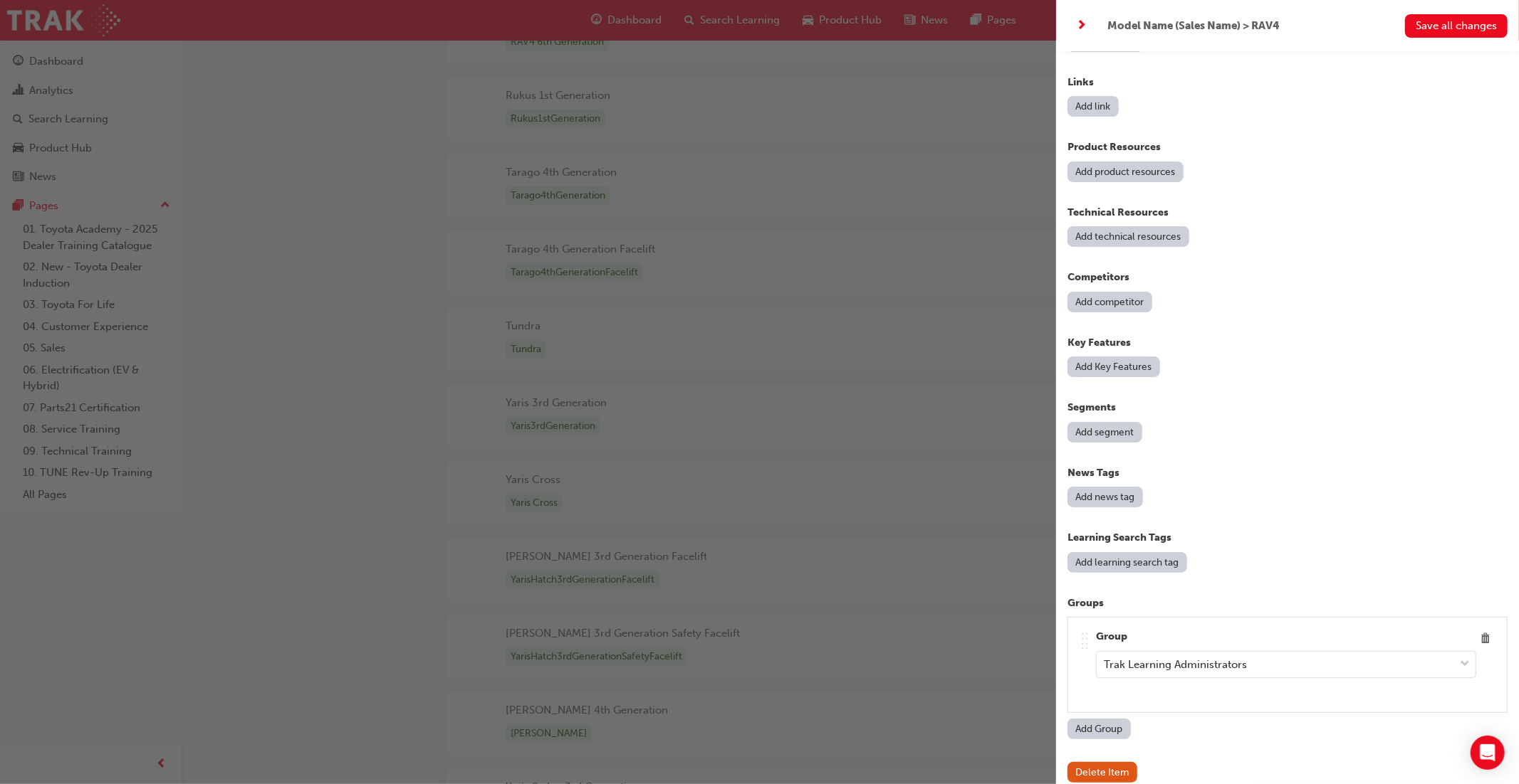
scroll to position [4875, 0]
type input "Launch Model > (Facelift / Generation model)"
click at [1114, 552] on button "Add learning search tag" at bounding box center [1127, 562] width 120 height 20
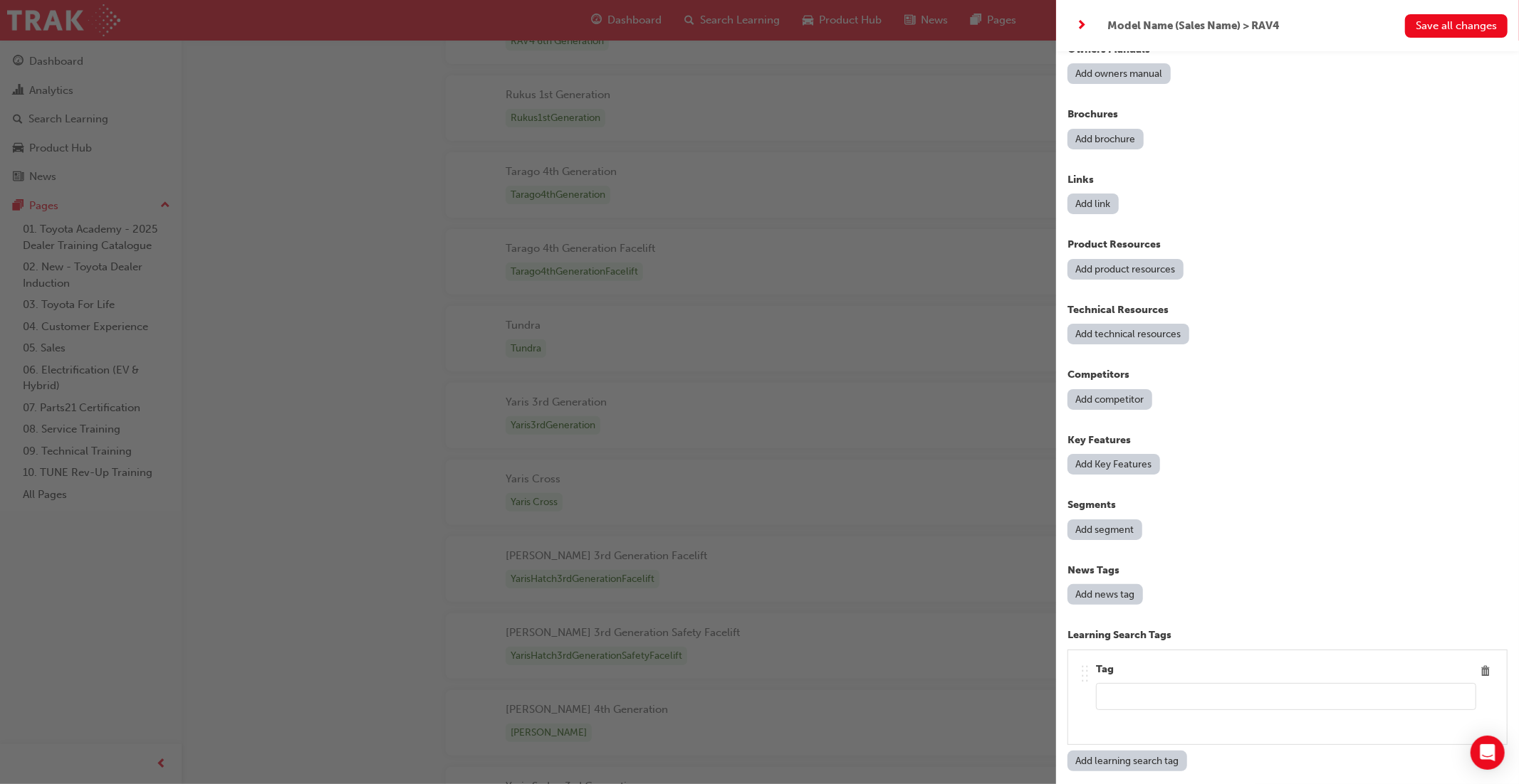
scroll to position [1064, 0]
click at [1142, 686] on input "text" at bounding box center [1285, 696] width 381 height 27
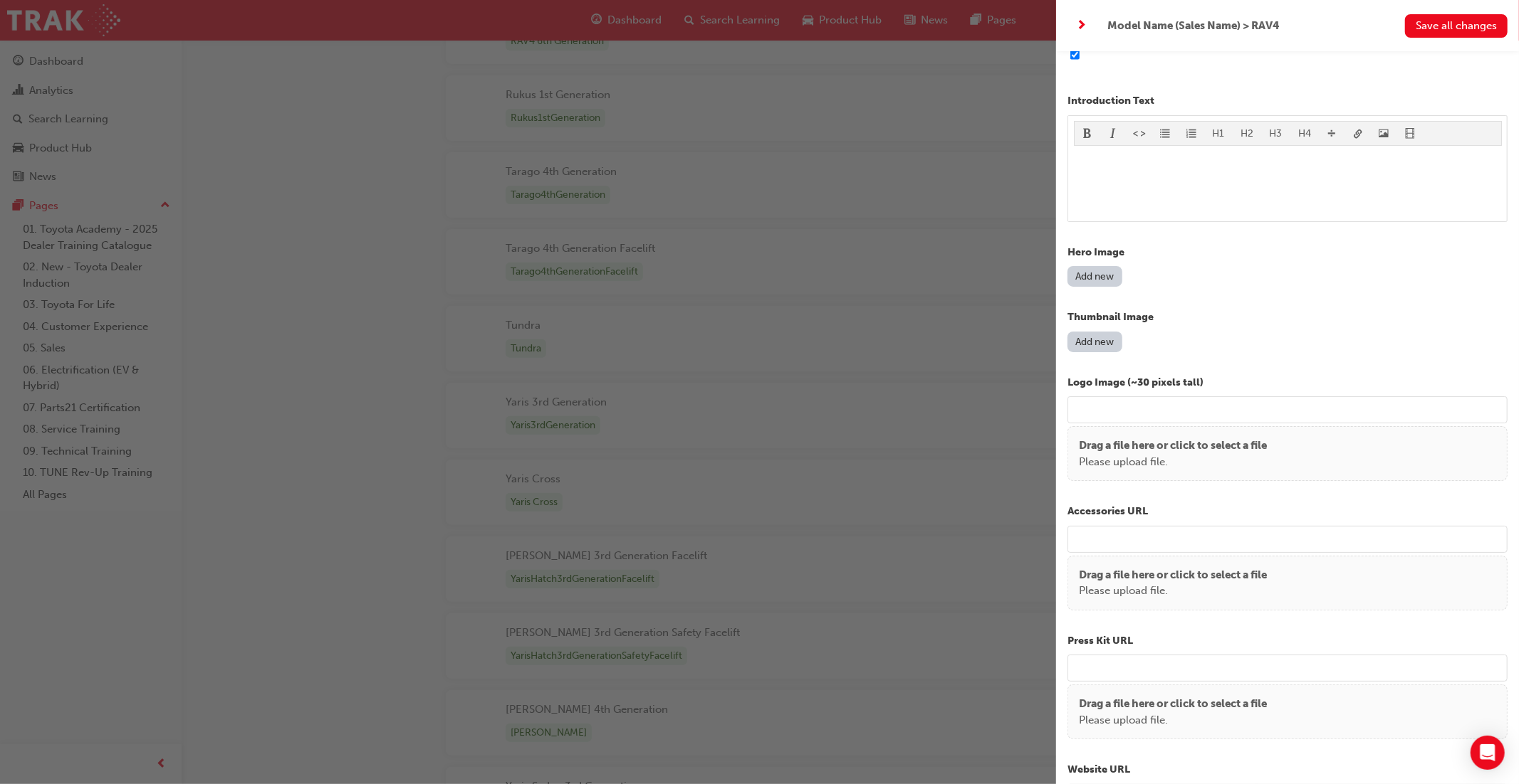
scroll to position [0, 0]
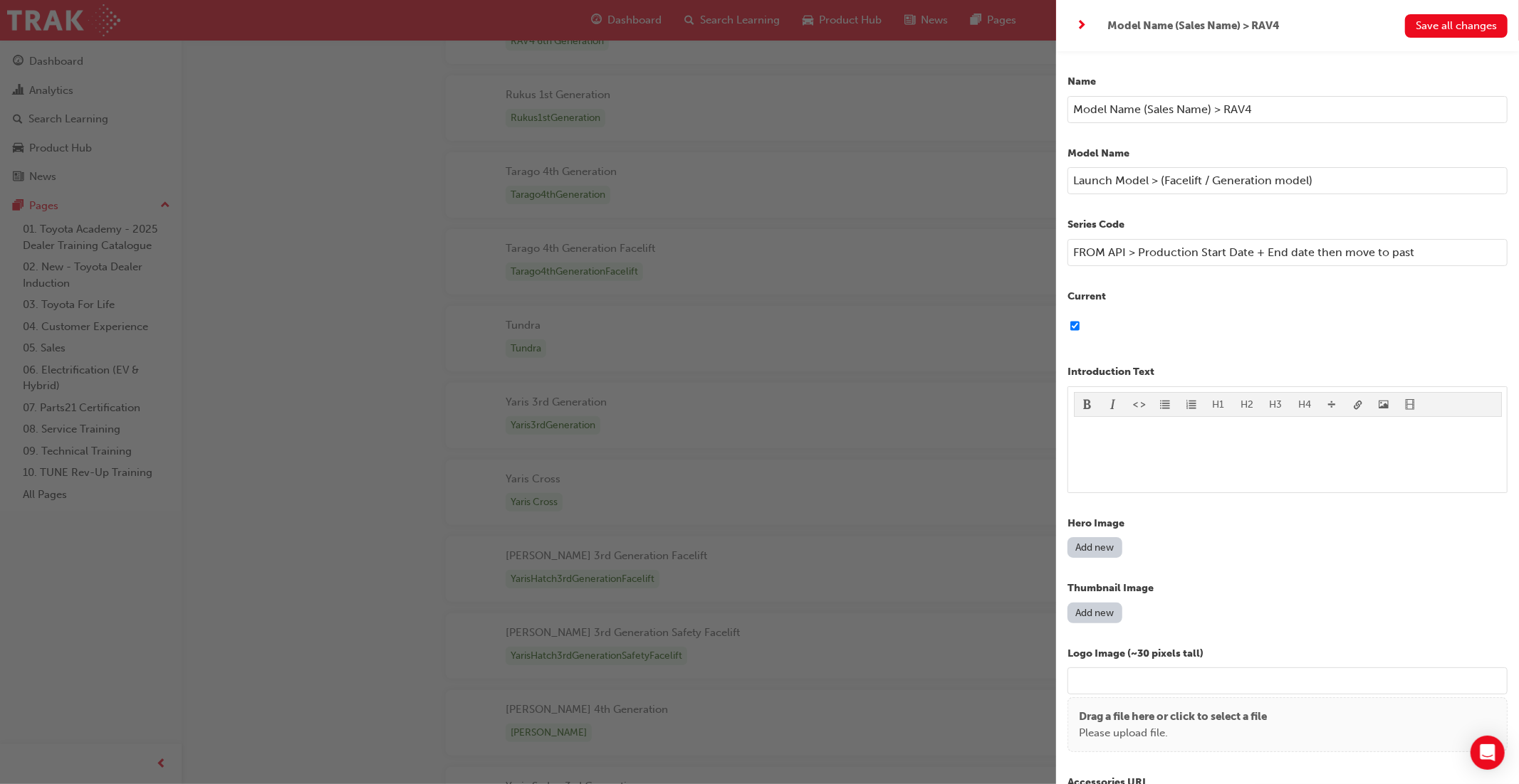
drag, startPoint x: 1316, startPoint y: 183, endPoint x: 1069, endPoint y: 184, distance: 247.0
click at [1063, 176] on div "Name Model Name (Sales Name) > RAV4 Model Name Launch Model > (Facelift / Gener…" at bounding box center [1288, 443] width 463 height 784
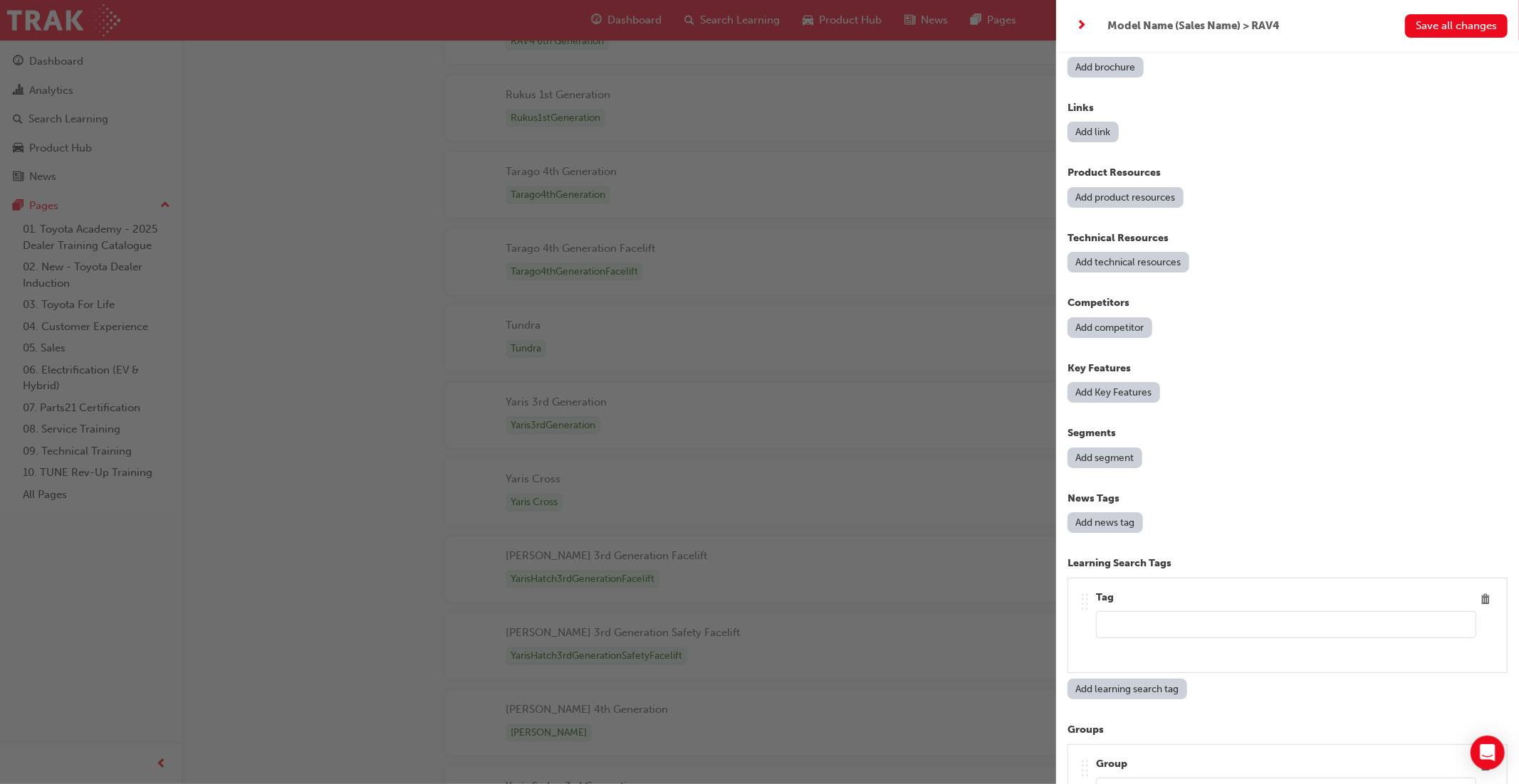
scroll to position [1262, 0]
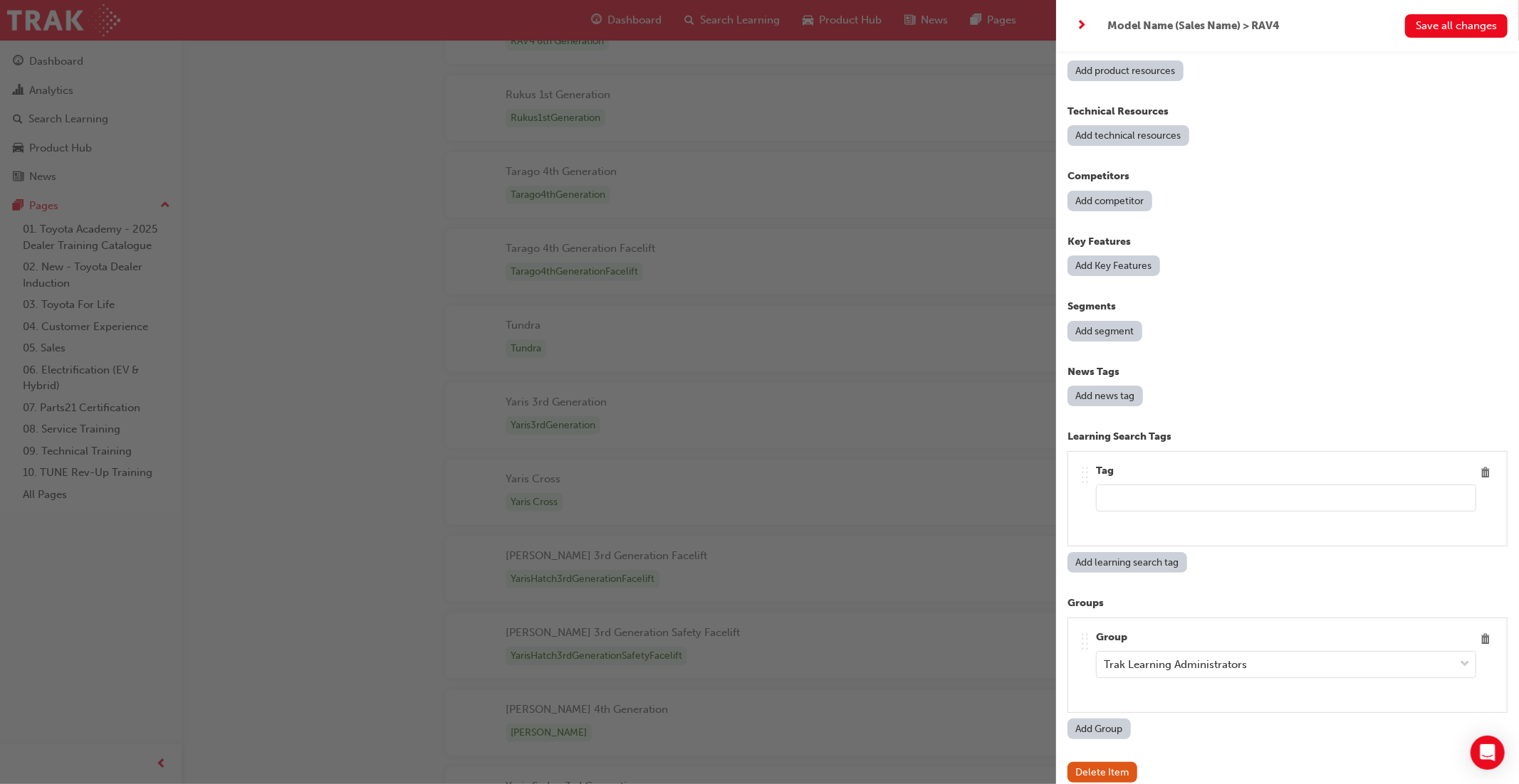
click at [1139, 490] on input "text" at bounding box center [1285, 498] width 381 height 27
type input "Tag to model name (Safety Systems)"
click at [1139, 552] on button "Add learning search tag" at bounding box center [1127, 562] width 120 height 20
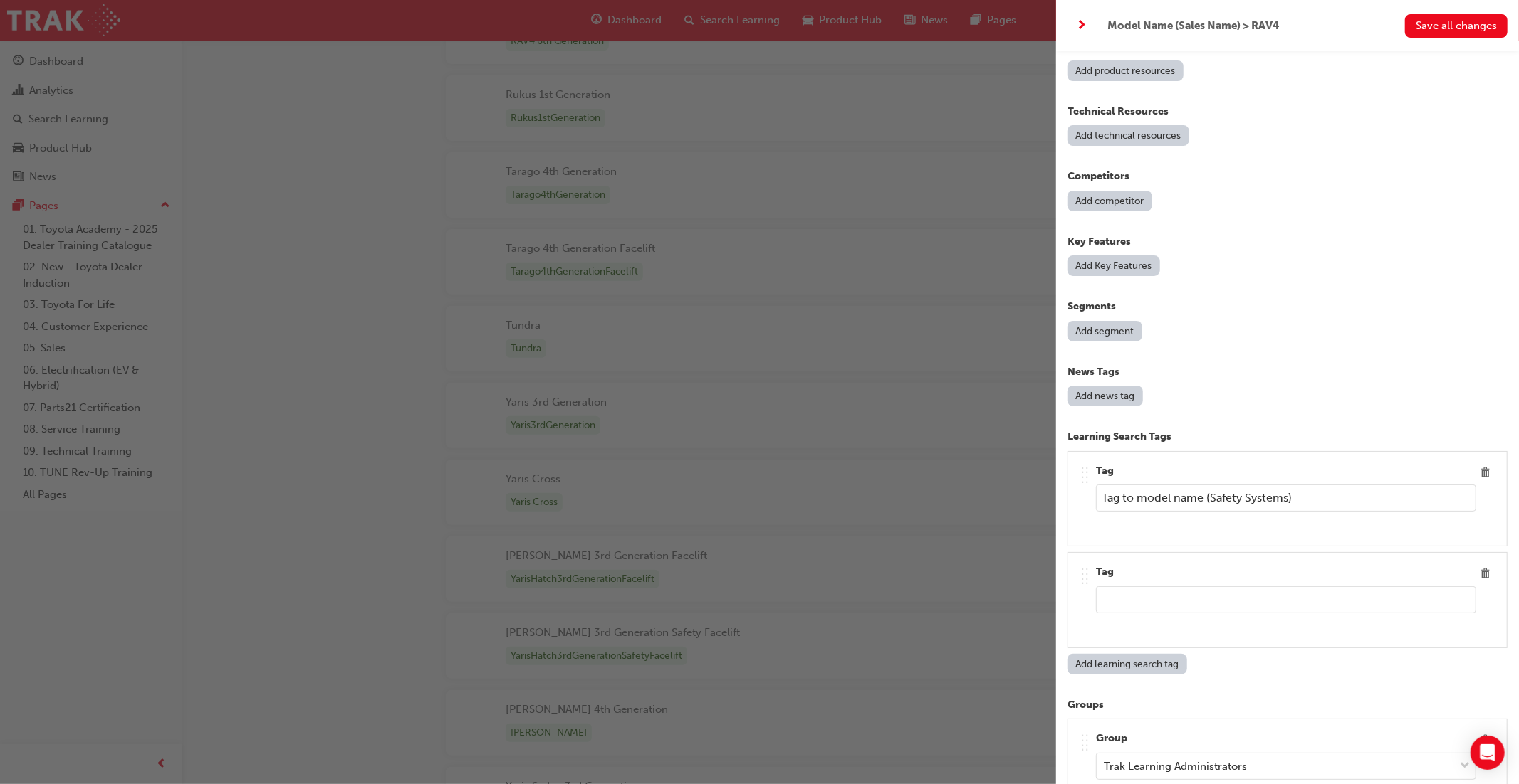
drag, startPoint x: 1312, startPoint y: 489, endPoint x: 1094, endPoint y: 480, distance: 218.2
click at [1094, 480] on div ".. .. .. .. Tag Tag to model name (Safety Systems)" at bounding box center [1288, 499] width 416 height 72
click at [1126, 587] on input "text" at bounding box center [1285, 600] width 381 height 27
paste input "Tag to model name (Safety Systems)"
drag, startPoint x: 1289, startPoint y: 587, endPoint x: 1213, endPoint y: 588, distance: 76.0
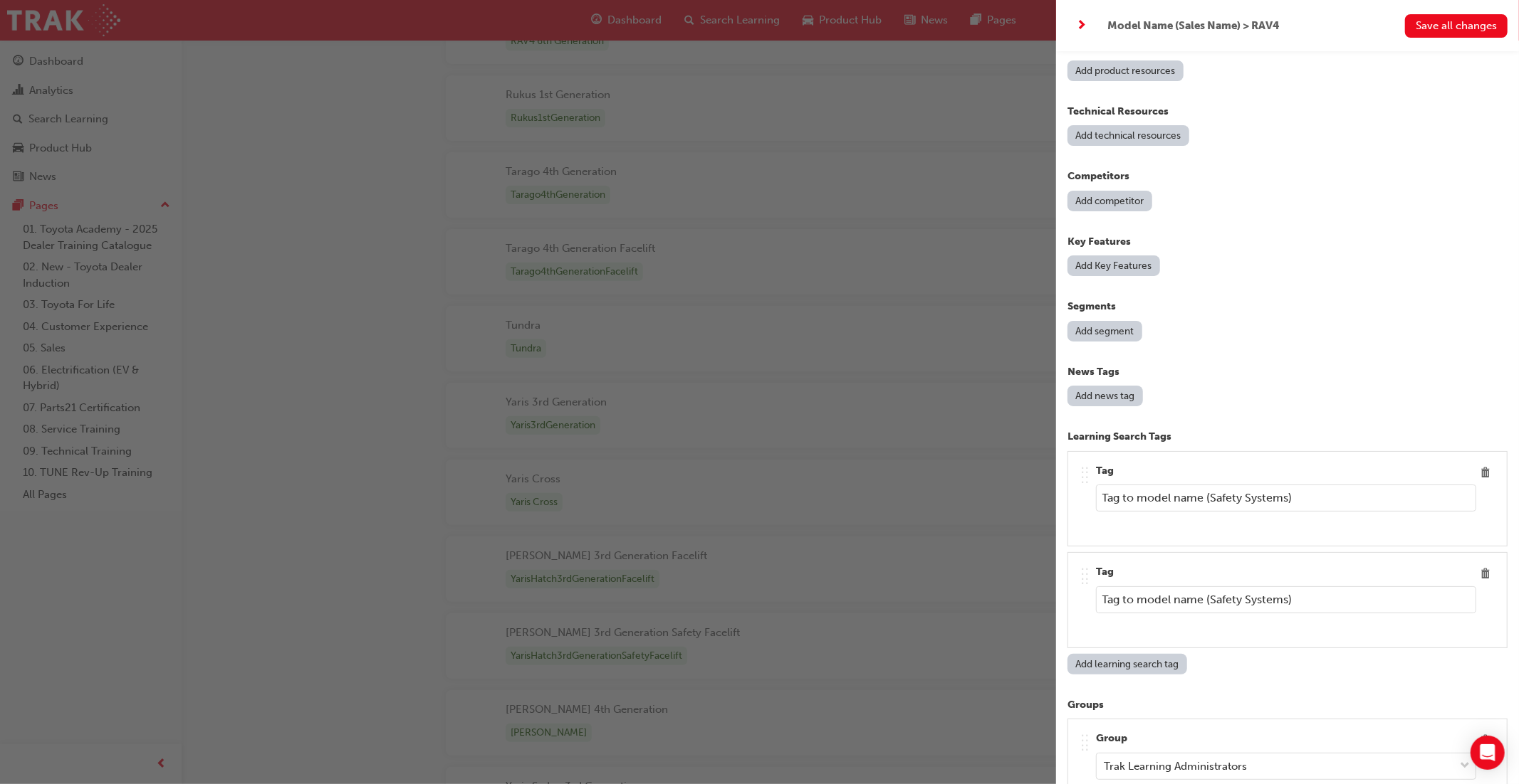
click at [1213, 589] on input "Tag to model name (Safety Systems)" at bounding box center [1285, 600] width 381 height 27
click at [1168, 655] on button "Add learning search tag" at bounding box center [1127, 664] width 120 height 20
drag, startPoint x: 1218, startPoint y: 589, endPoint x: 1078, endPoint y: 587, distance: 140.0
click at [1078, 585] on div ".. .. .. .. Tag Tag to model name (AVN)" at bounding box center [1288, 600] width 440 height 96
click at [1113, 689] on input "text" at bounding box center [1285, 701] width 381 height 27
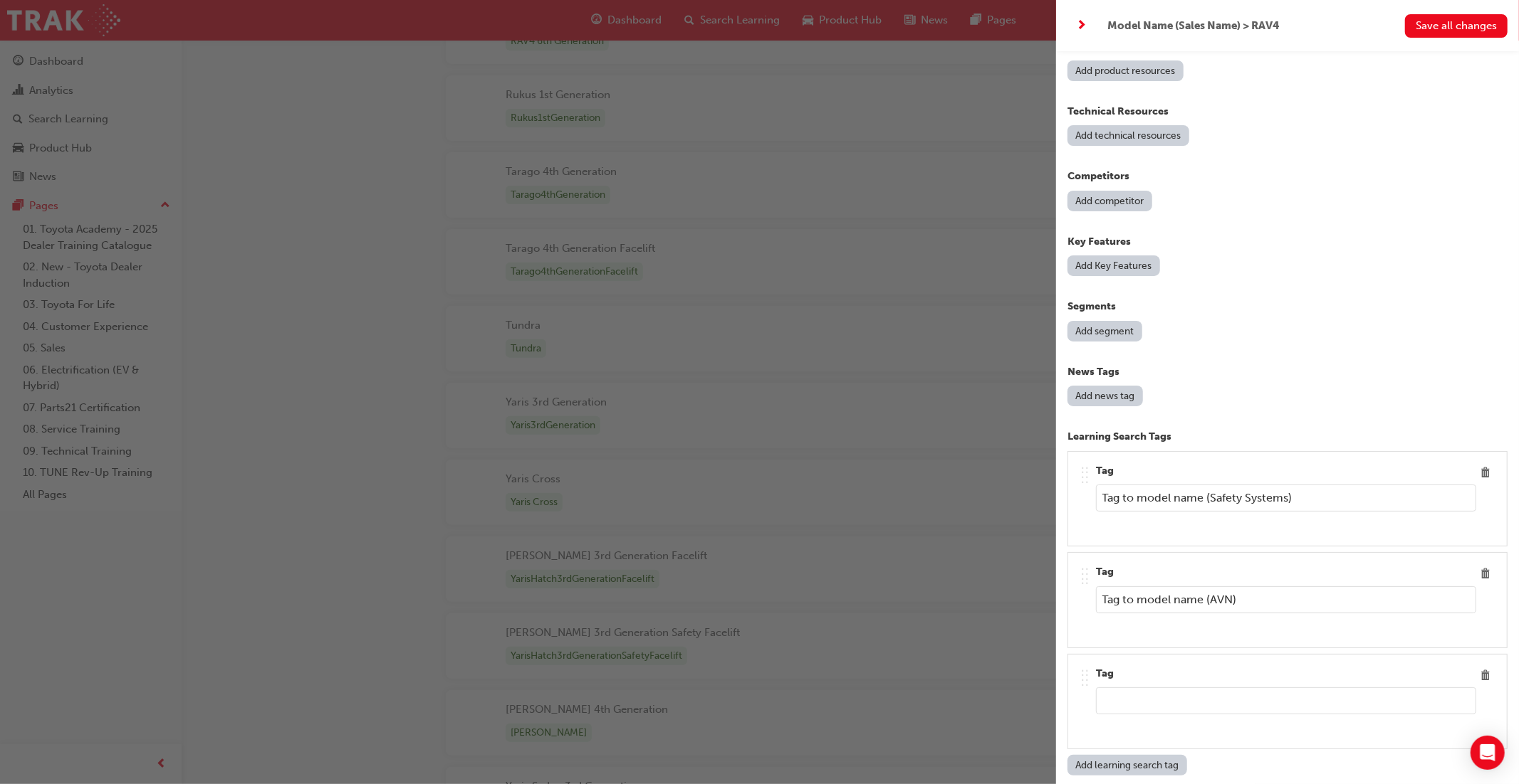
drag, startPoint x: 1242, startPoint y: 586, endPoint x: 1090, endPoint y: 583, distance: 152.0
click at [1090, 583] on div ".. .. .. .. Tag Tag to model name (AVN)" at bounding box center [1288, 600] width 416 height 72
paste input "Safety Systems"
type input "Tag to model name (Safety Systems)"
click at [1131, 692] on input "text" at bounding box center [1285, 701] width 381 height 27
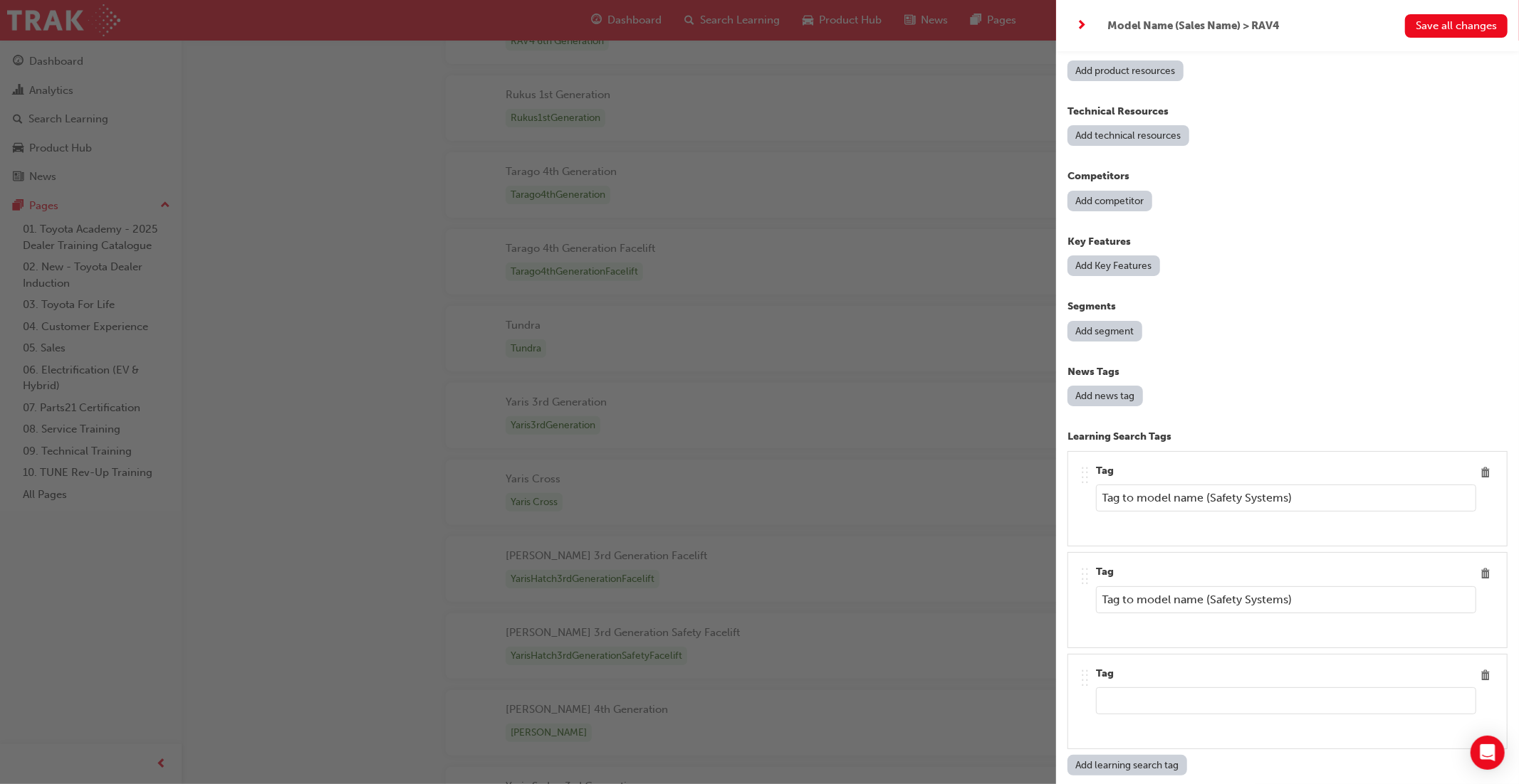
paste input "Tag to model name (Safety Systems)"
drag, startPoint x: 1289, startPoint y: 690, endPoint x: 1212, endPoint y: 687, distance: 77.1
click at [1212, 688] on input "Tag to model name (Safety Systems)" at bounding box center [1285, 701] width 381 height 27
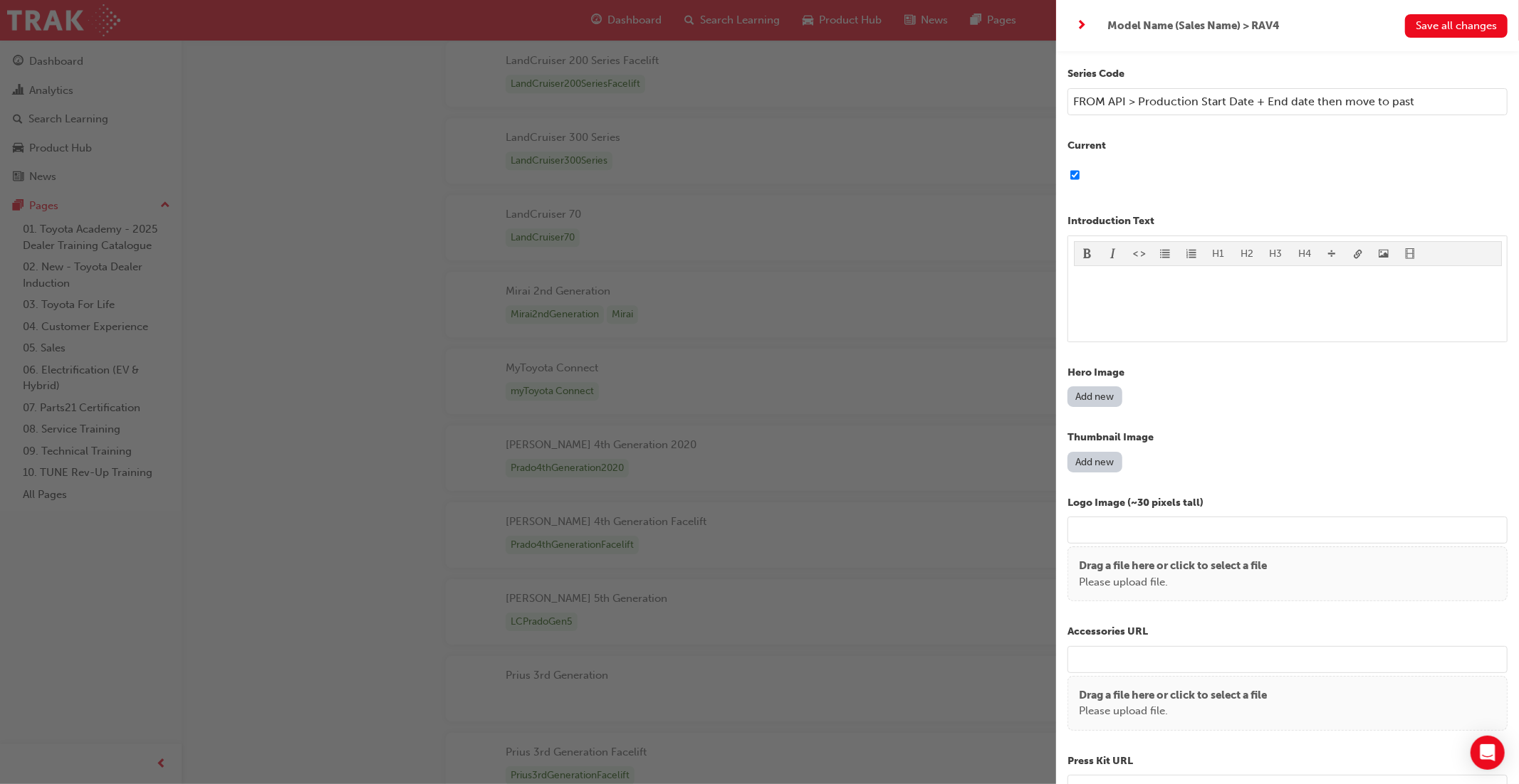
scroll to position [0, 0]
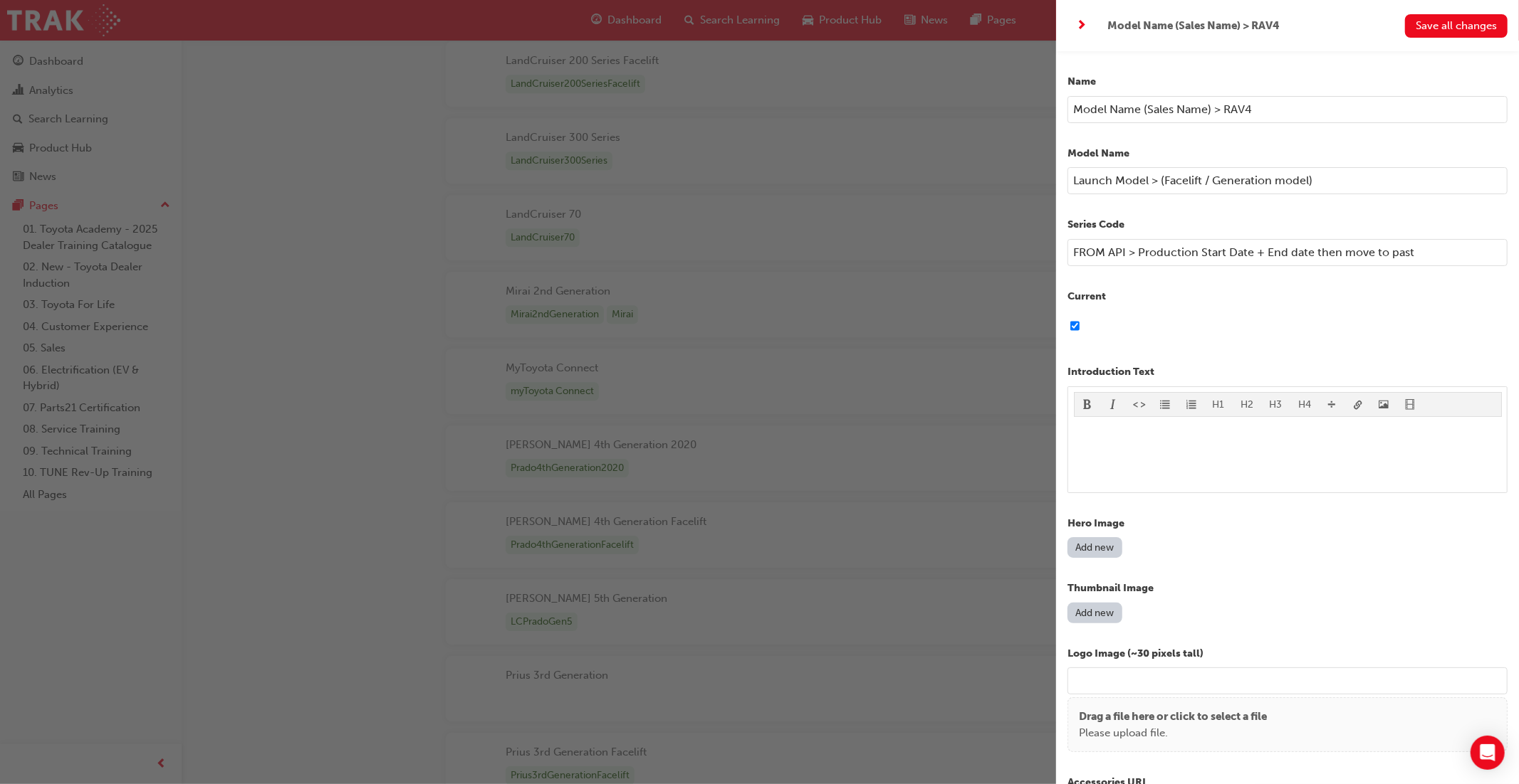
type input "Tag to model name (Drivetrain) ICE v HEV v [PERSON_NAME]"
drag, startPoint x: 1073, startPoint y: 104, endPoint x: 1079, endPoint y: 119, distance: 16.2
click at [1073, 104] on input "Model Name (Sales Name) > RAV4" at bounding box center [1288, 110] width 440 height 27
click at [1079, 111] on input "(TEMPLATE) Model Name (Sales Name) > RAV4" at bounding box center [1288, 110] width 440 height 27
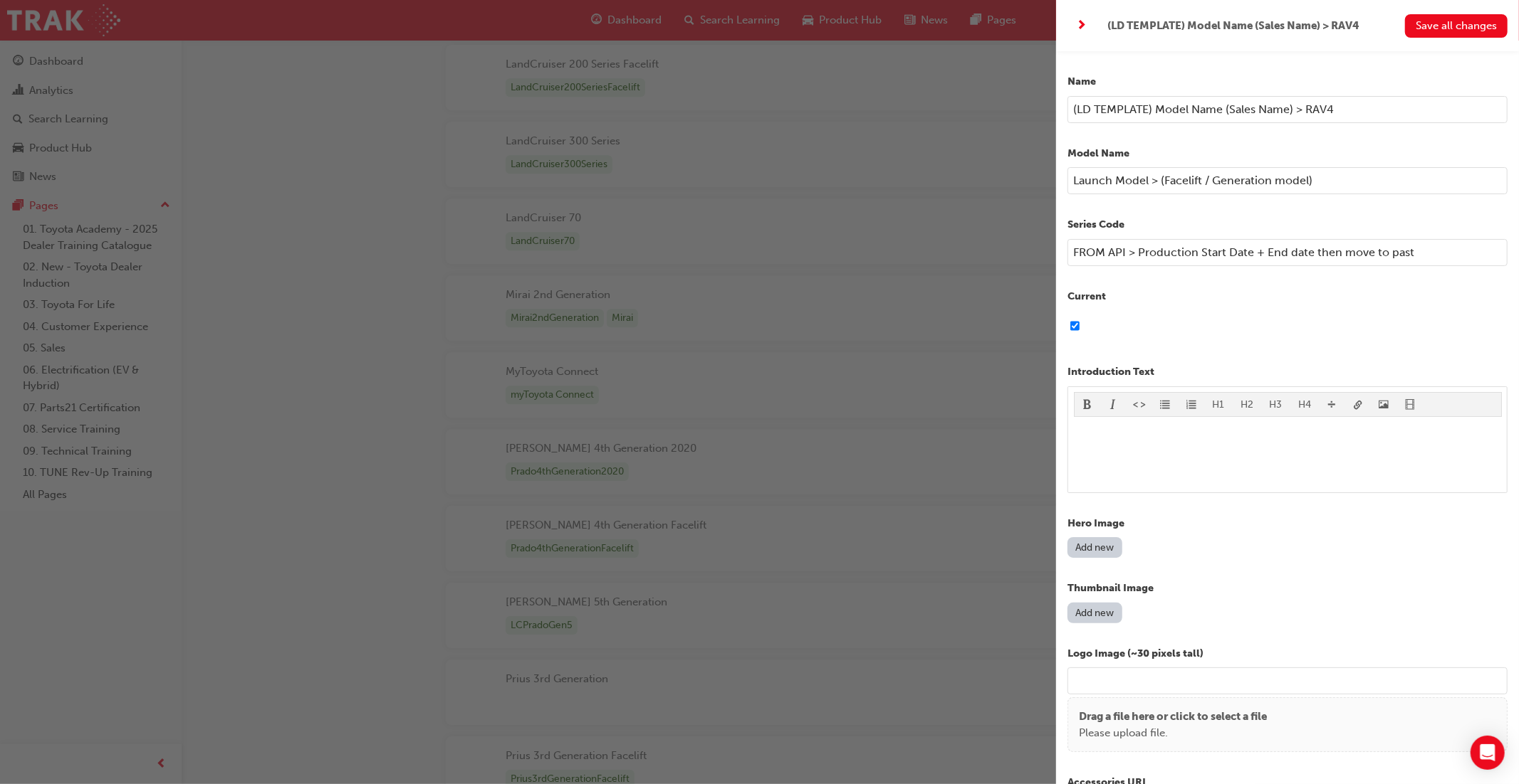
type input "(LD TEMPLATE) Model Name (Sales Name) > RAV4"
drag, startPoint x: 1106, startPoint y: 249, endPoint x: 1058, endPoint y: 248, distance: 48.0
click at [1059, 247] on div "Name (LD TEMPLATE) Model Name (Sales Name) > RAV4 Model Name Launch Model > (Fa…" at bounding box center [1288, 443] width 463 height 784
type input "LED BY API > Production Start Date + End date then move to past"
click at [1434, 31] on span "Save all changes" at bounding box center [1455, 25] width 81 height 13
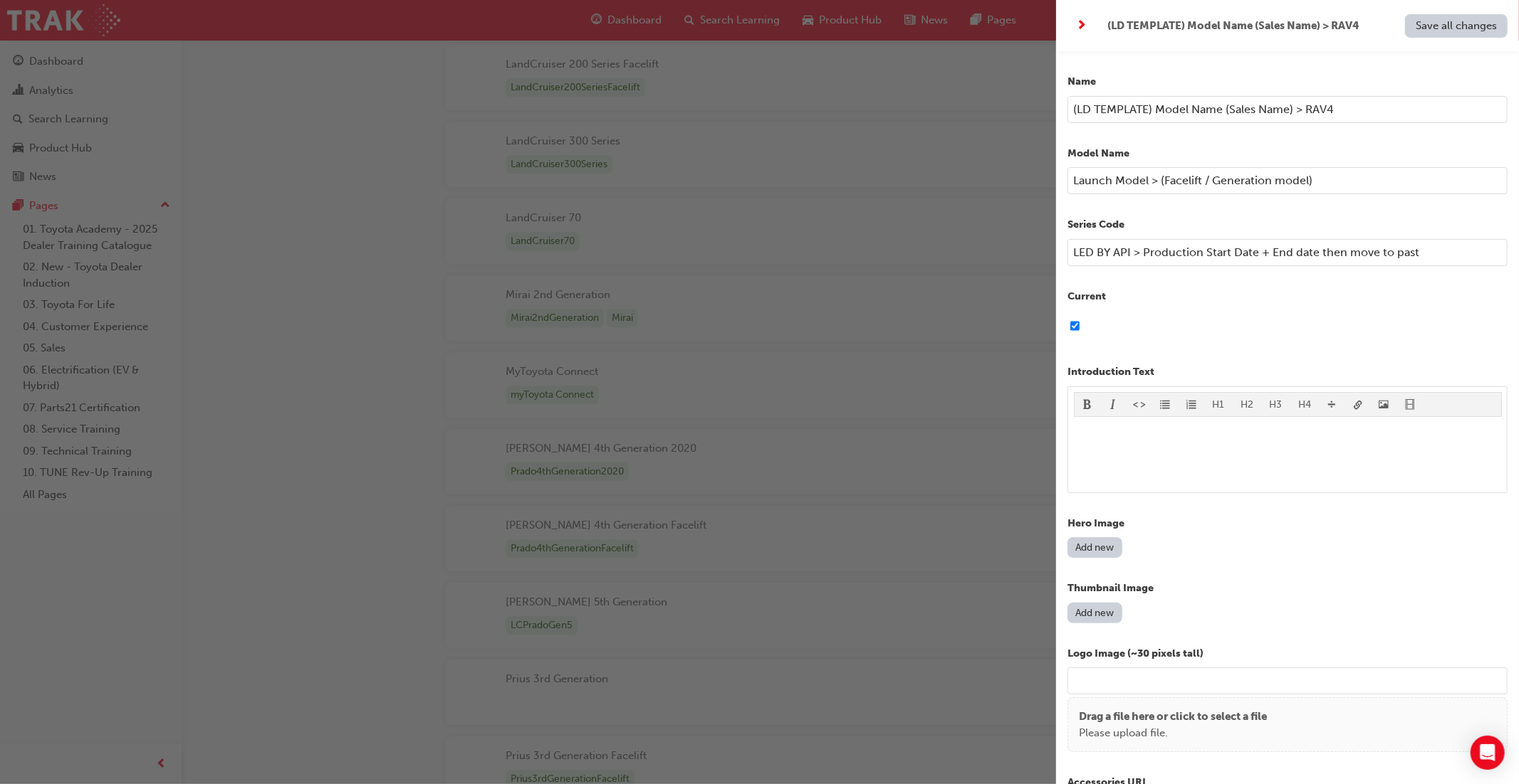
click at [992, 296] on div "button" at bounding box center [528, 392] width 1056 height 784
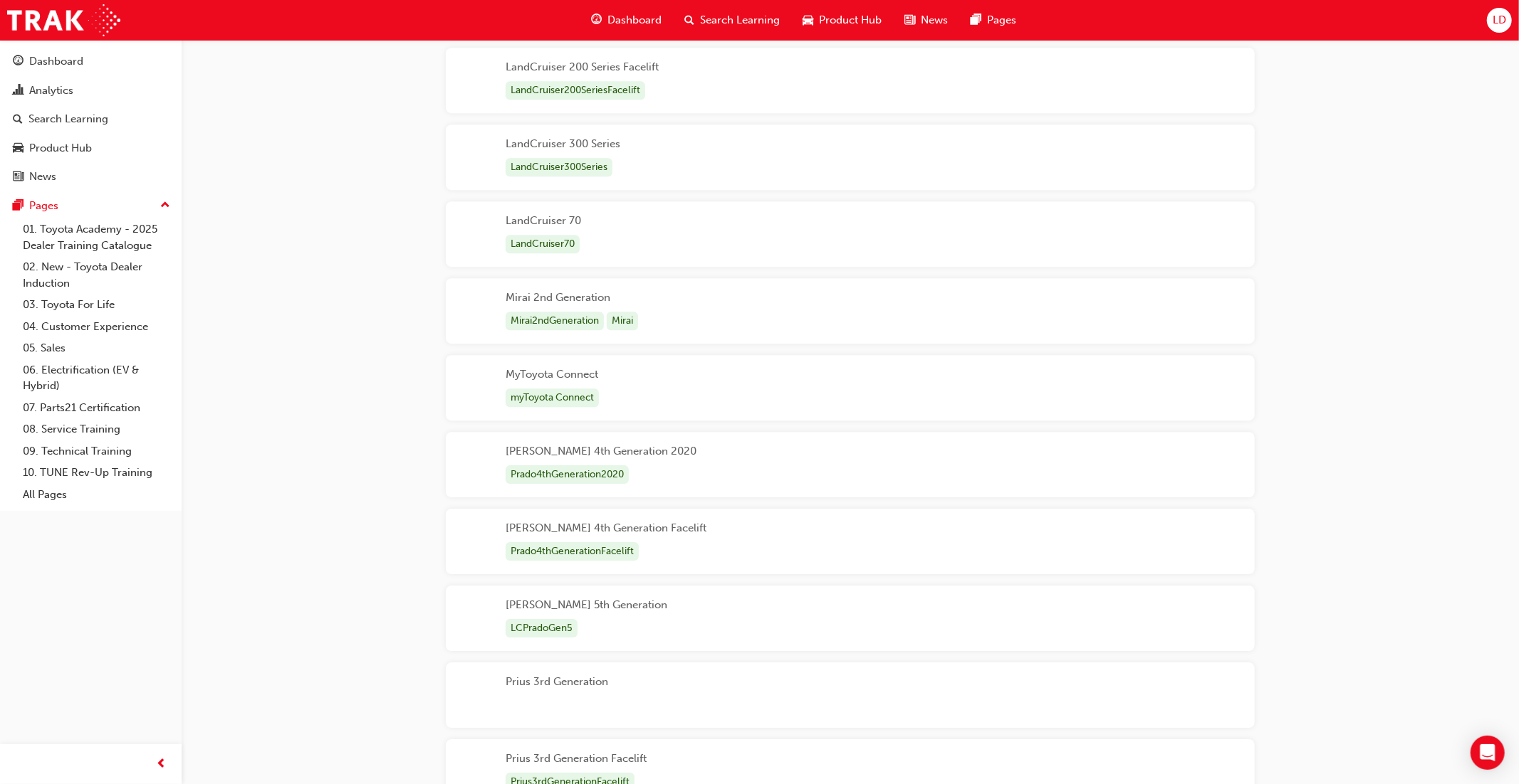
click at [862, 22] on span "Product Hub" at bounding box center [850, 20] width 63 height 17
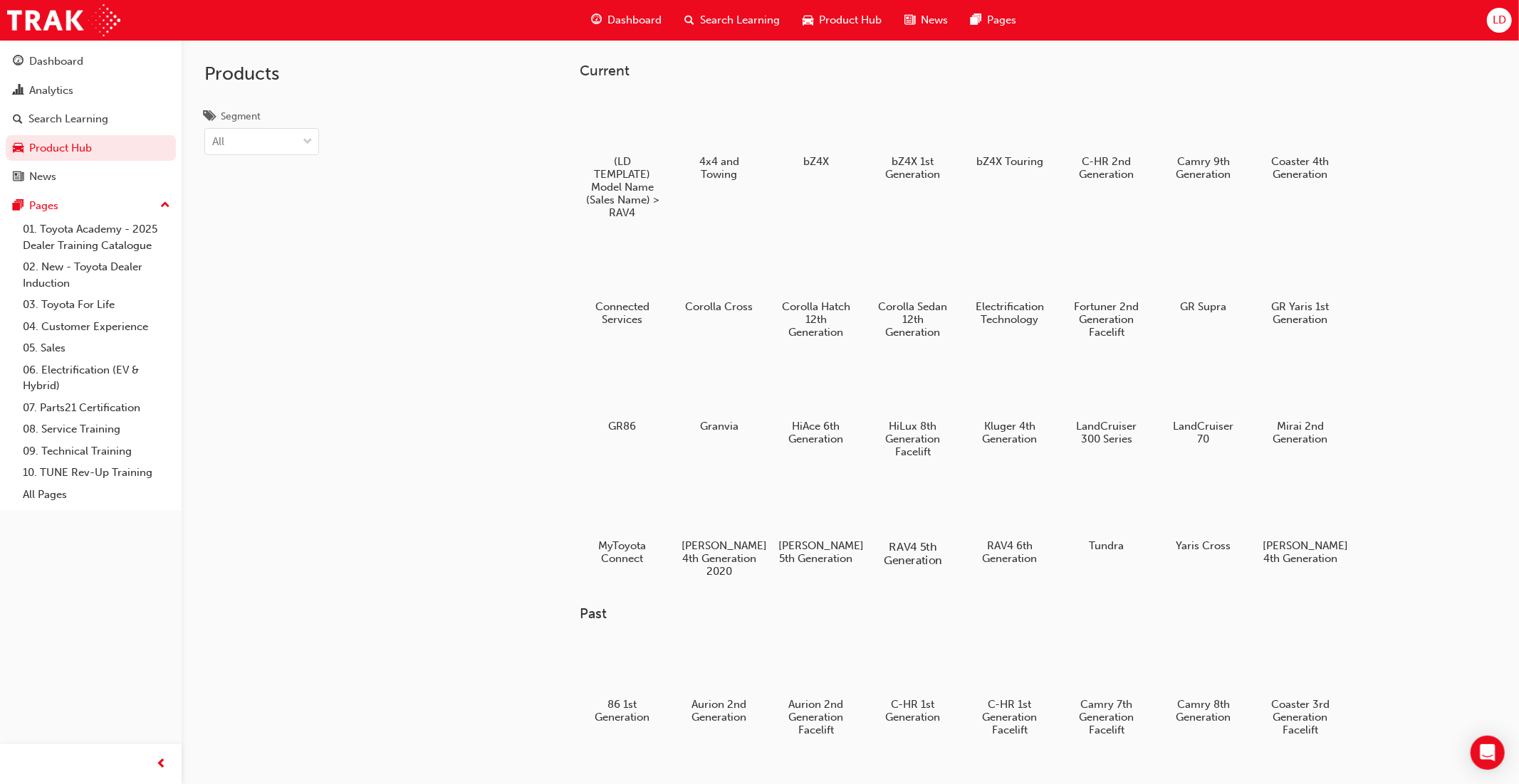
scroll to position [30, 0]
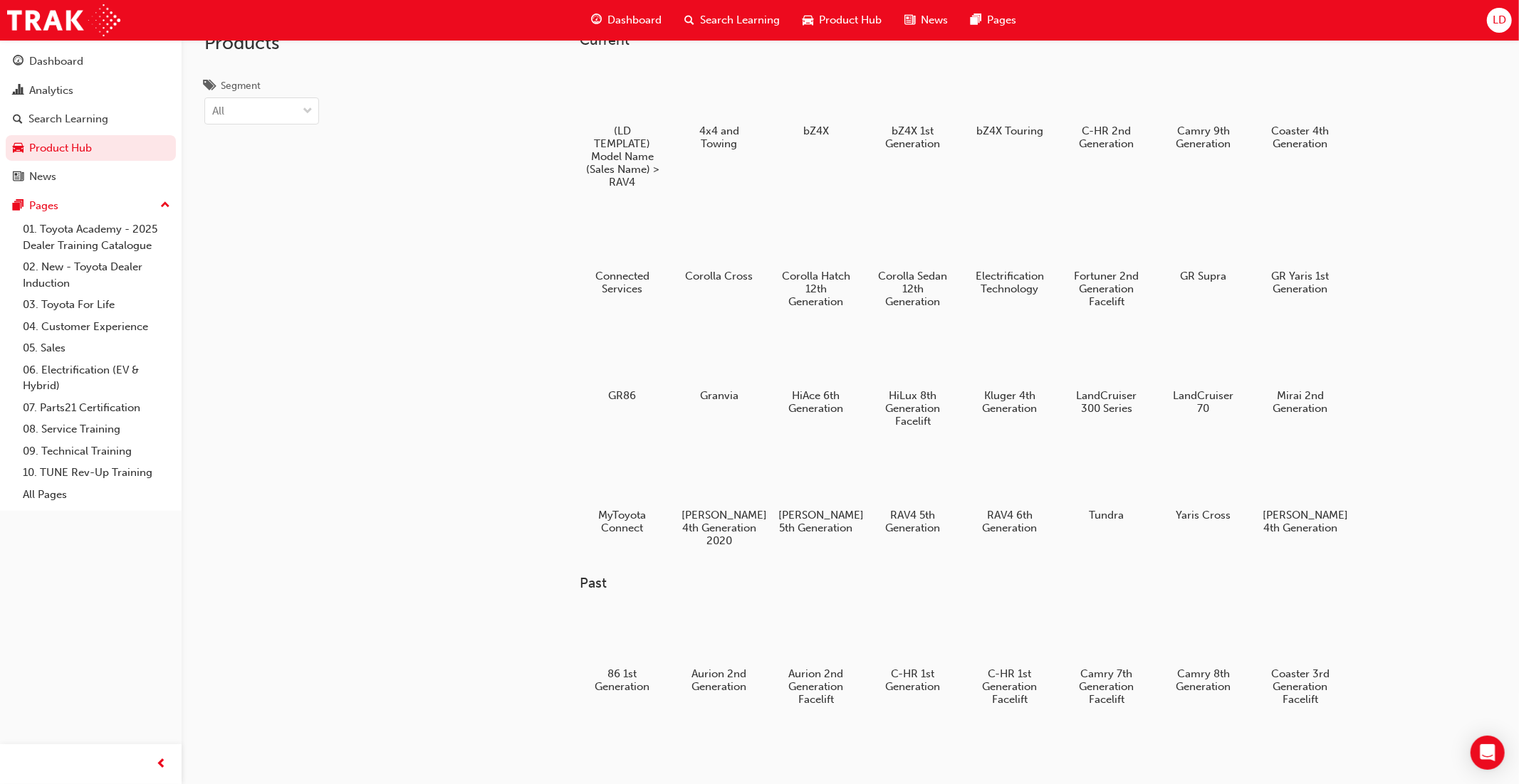
click at [1088, 473] on div at bounding box center [1106, 476] width 75 height 54
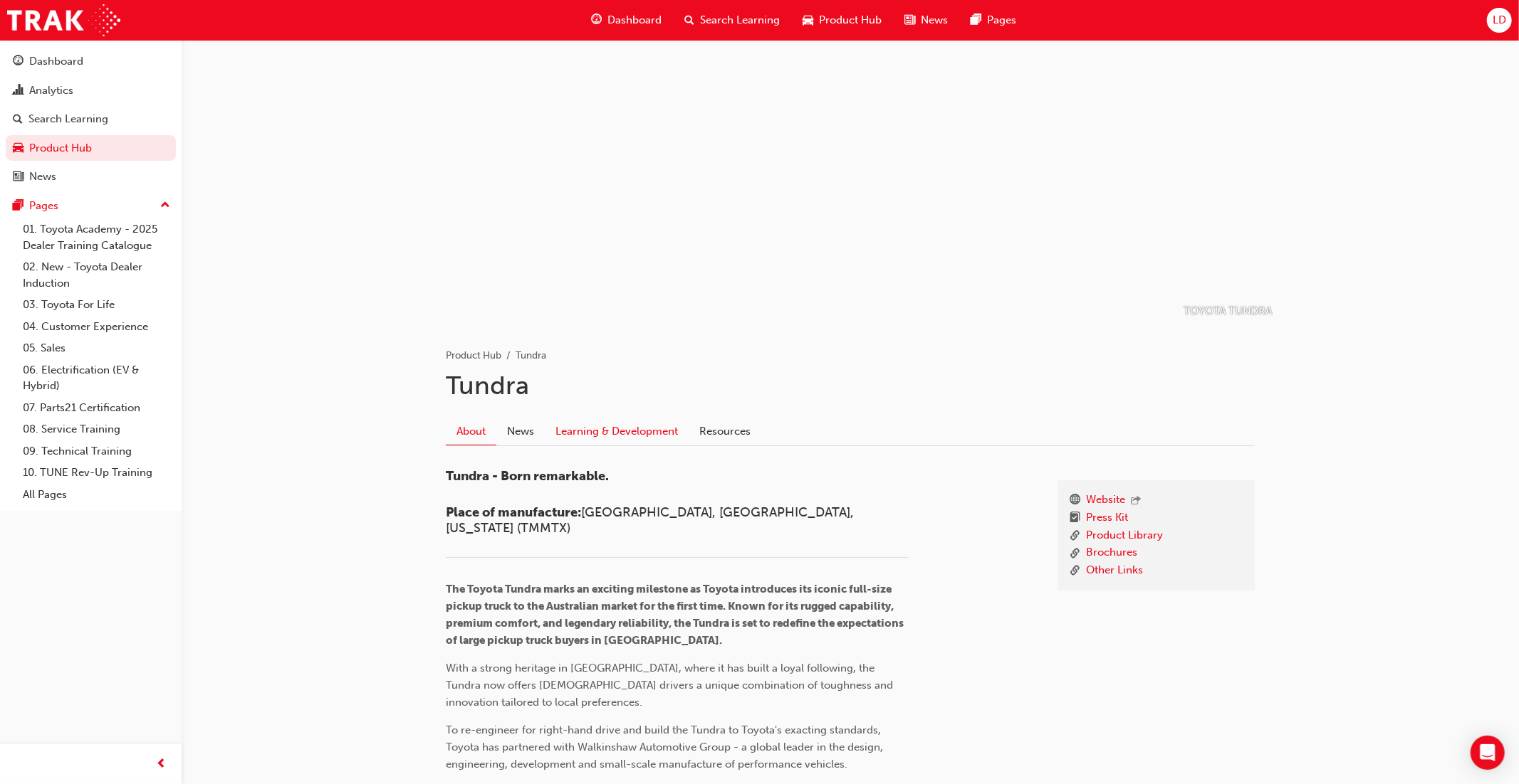
click at [651, 434] on link "Learning & Development" at bounding box center [617, 431] width 144 height 27
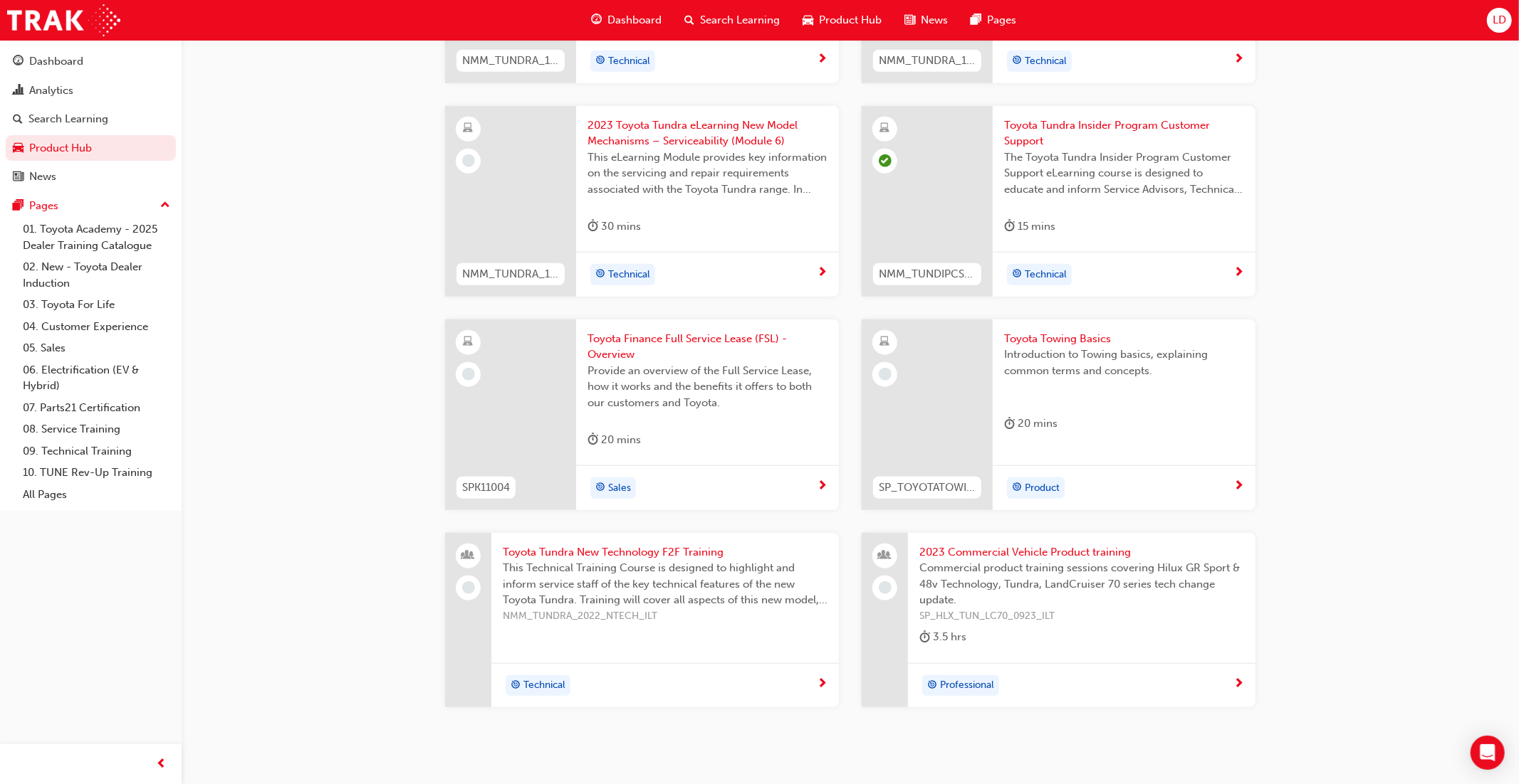
scroll to position [1021, 0]
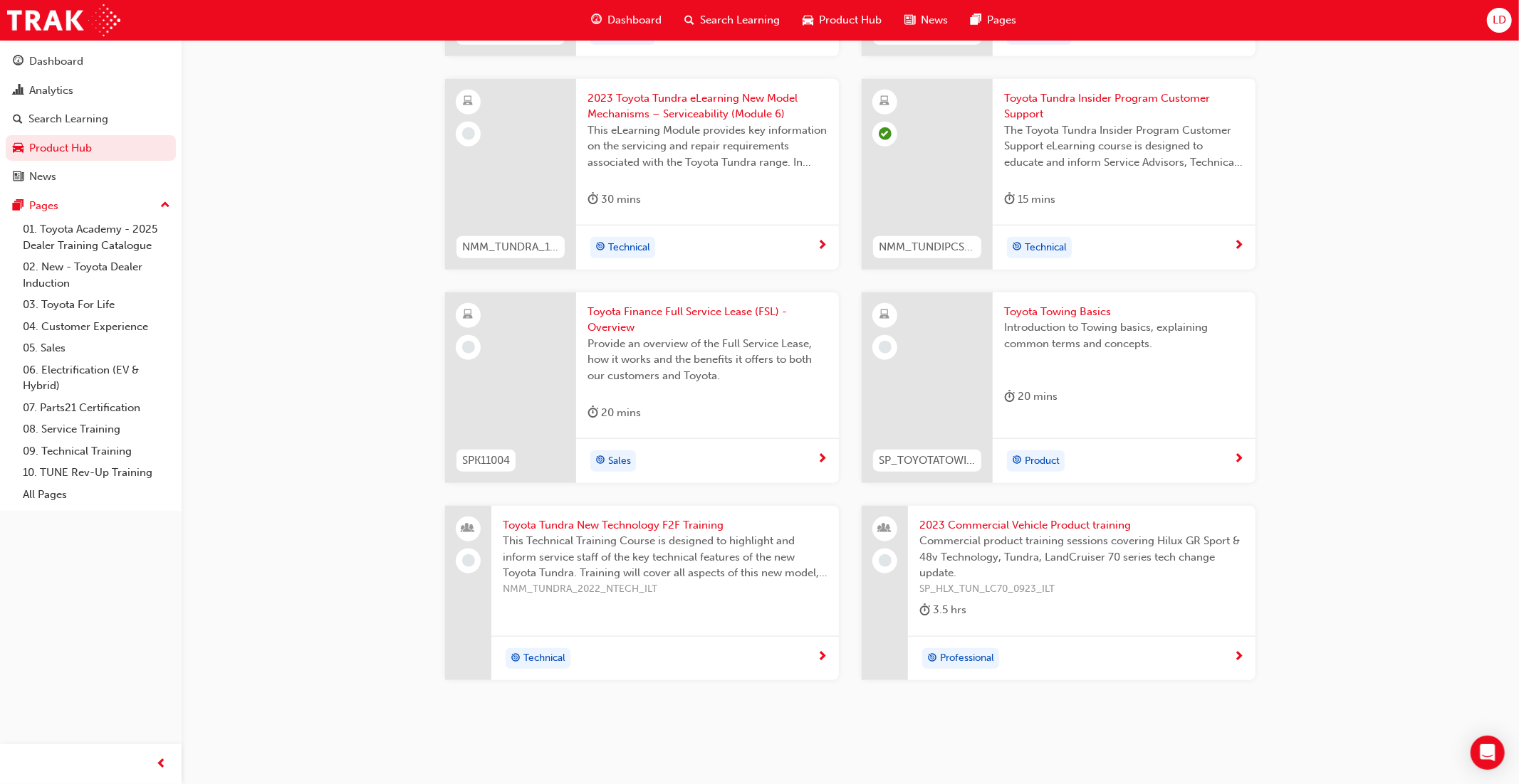
click at [627, 564] on span "This Technical Training Course is designed to highlight and inform service staf…" at bounding box center [664, 557] width 325 height 48
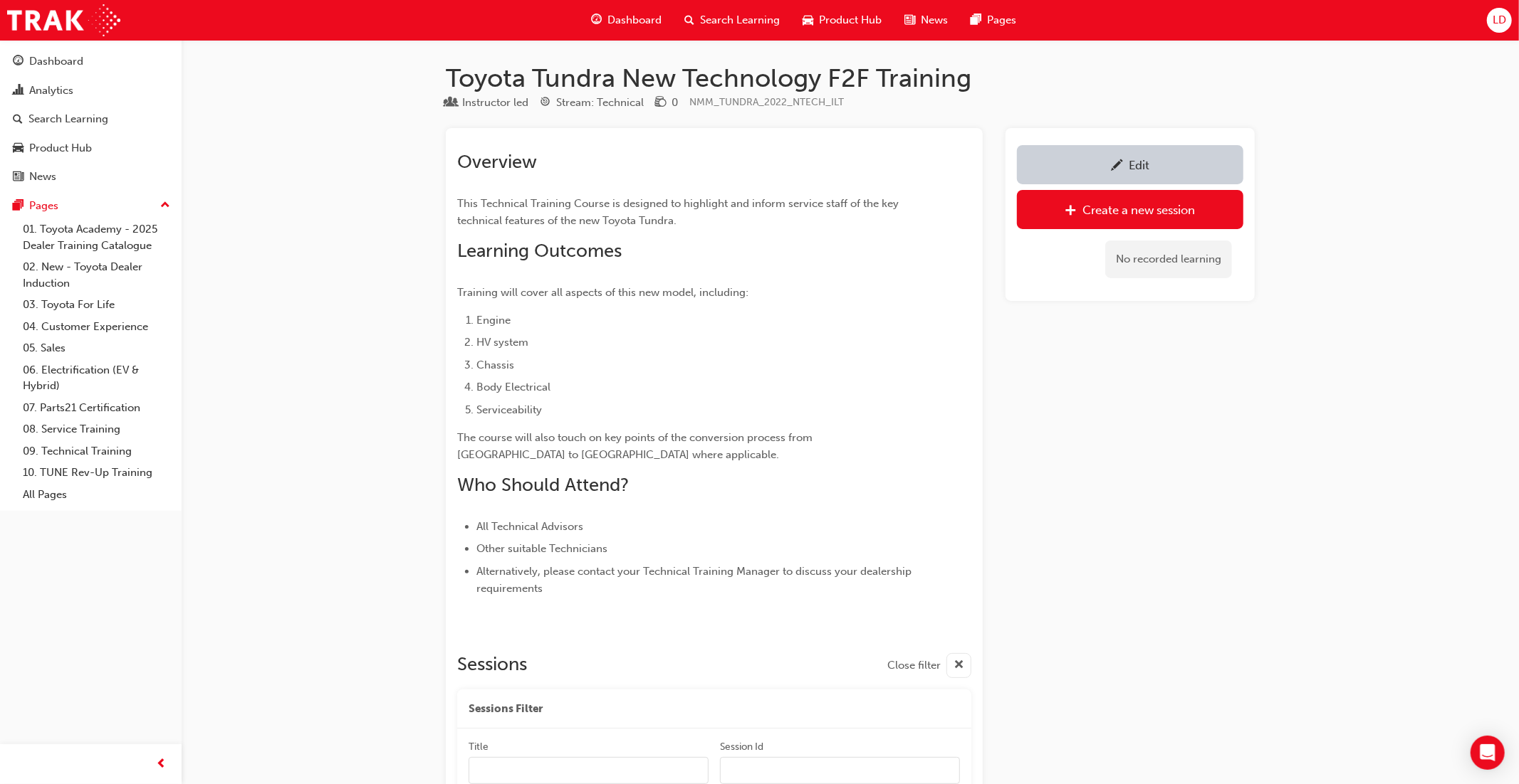
click at [840, 27] on span "Product Hub" at bounding box center [850, 20] width 63 height 17
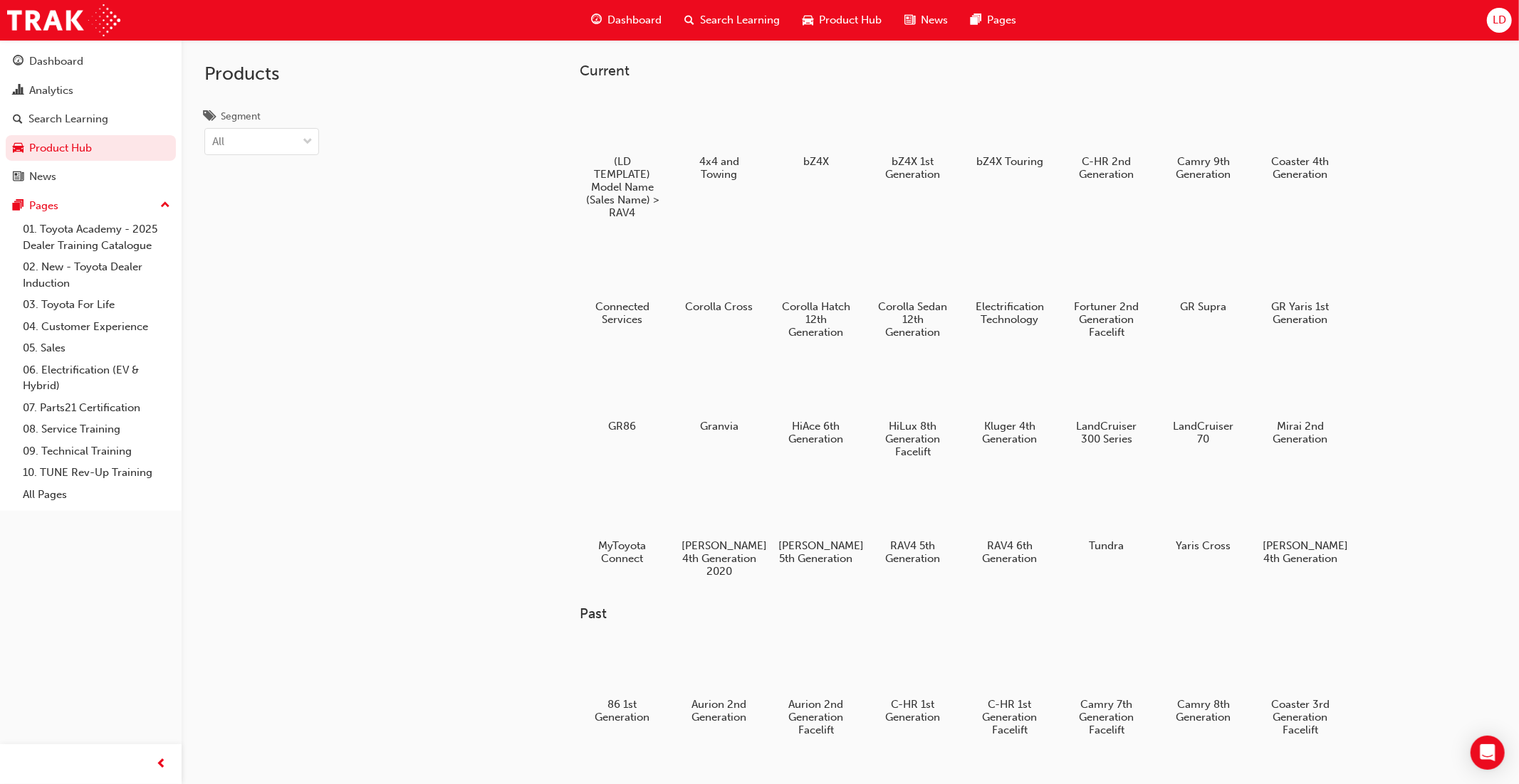
click at [323, 378] on div "Products Segment All" at bounding box center [262, 432] width 160 height 784
click at [614, 113] on div at bounding box center [622, 120] width 79 height 56
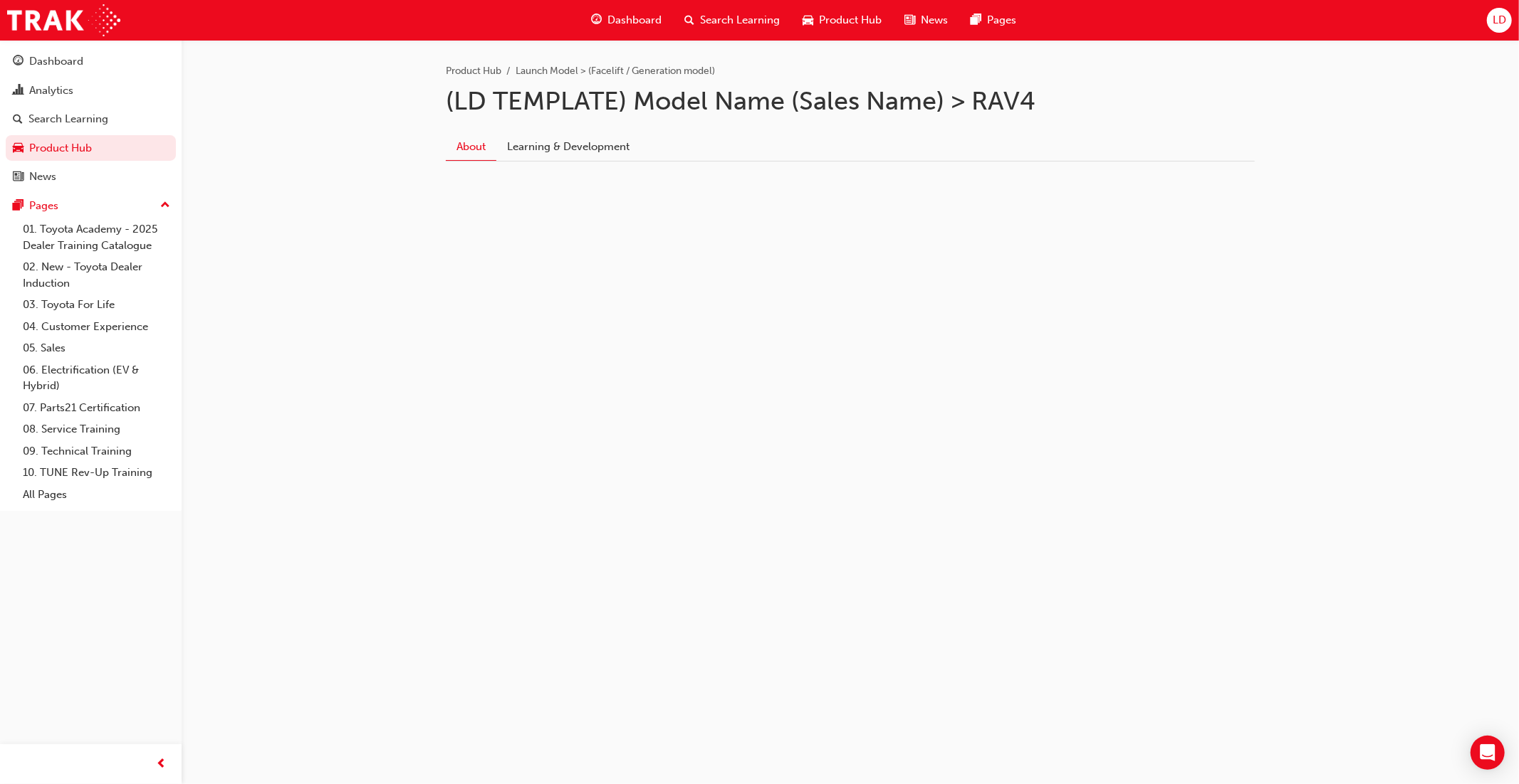
click at [1496, 16] on span "LD" at bounding box center [1499, 20] width 14 height 17
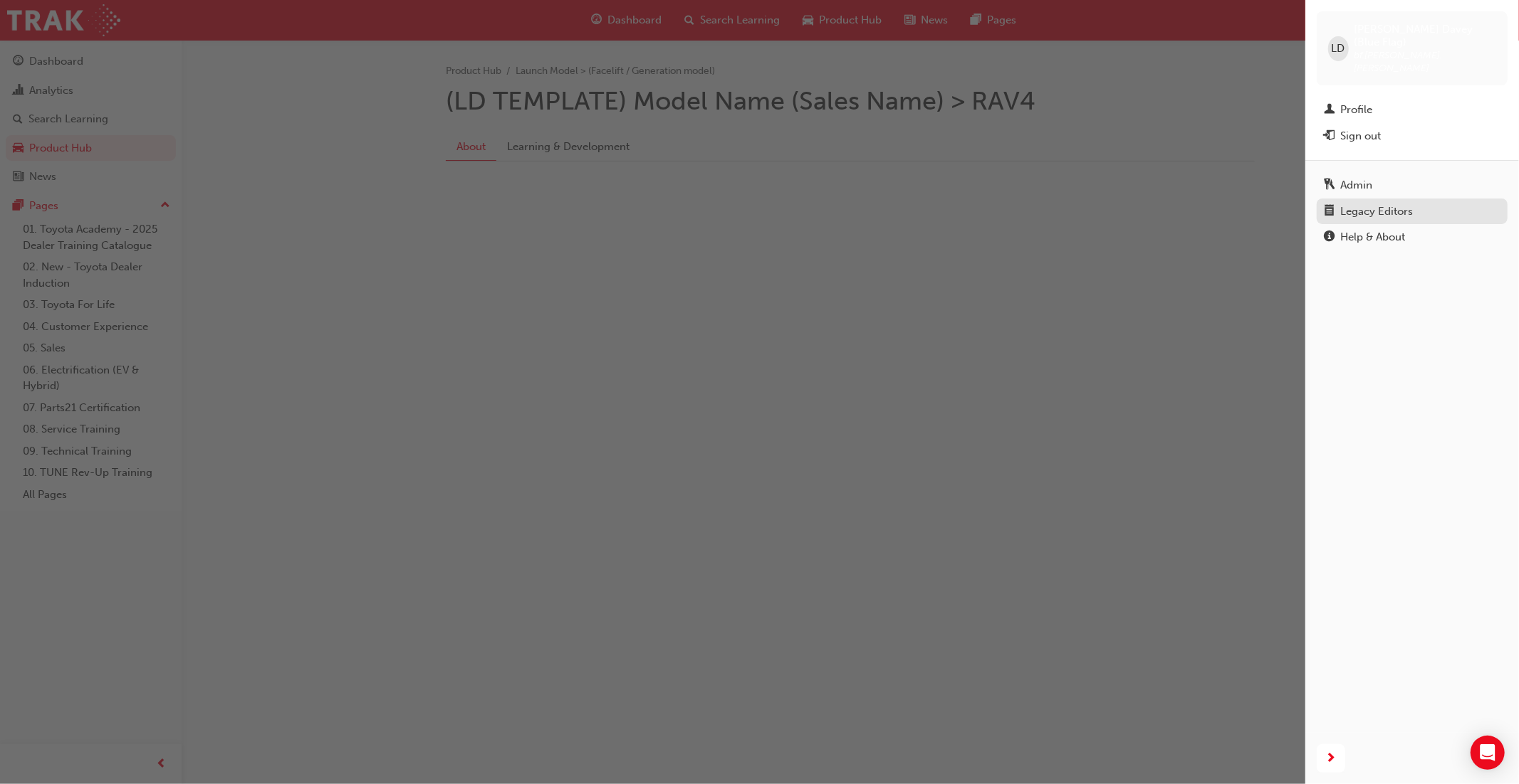
drag, startPoint x: 1371, startPoint y: 187, endPoint x: 1362, endPoint y: 191, distance: 9.8
click at [1371, 203] on div "Legacy Editors" at bounding box center [1376, 212] width 73 height 17
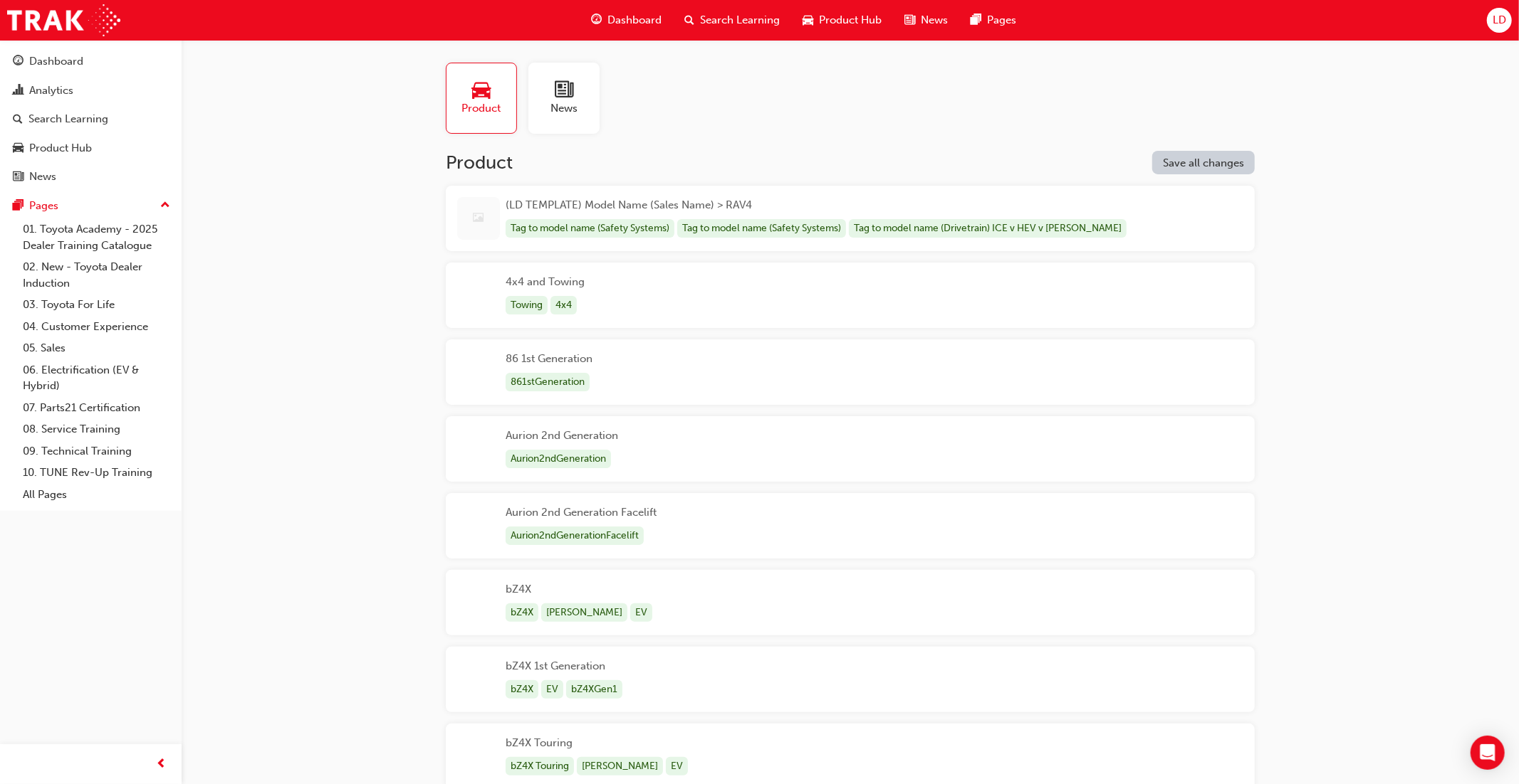
click at [798, 461] on div "Aurion 2nd Generation Aurion2ndGeneration" at bounding box center [850, 449] width 809 height 66
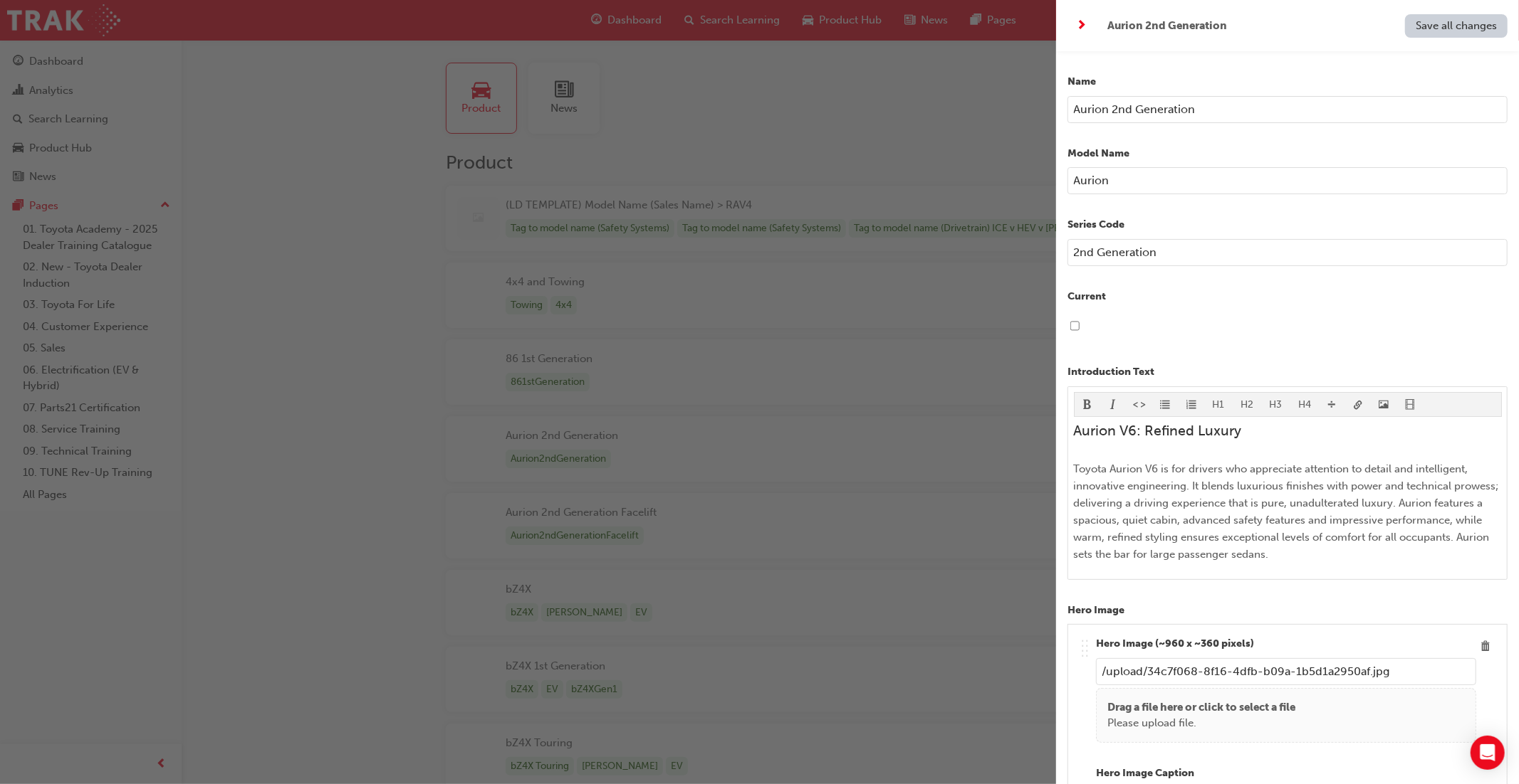
click at [832, 507] on div "button" at bounding box center [528, 392] width 1056 height 784
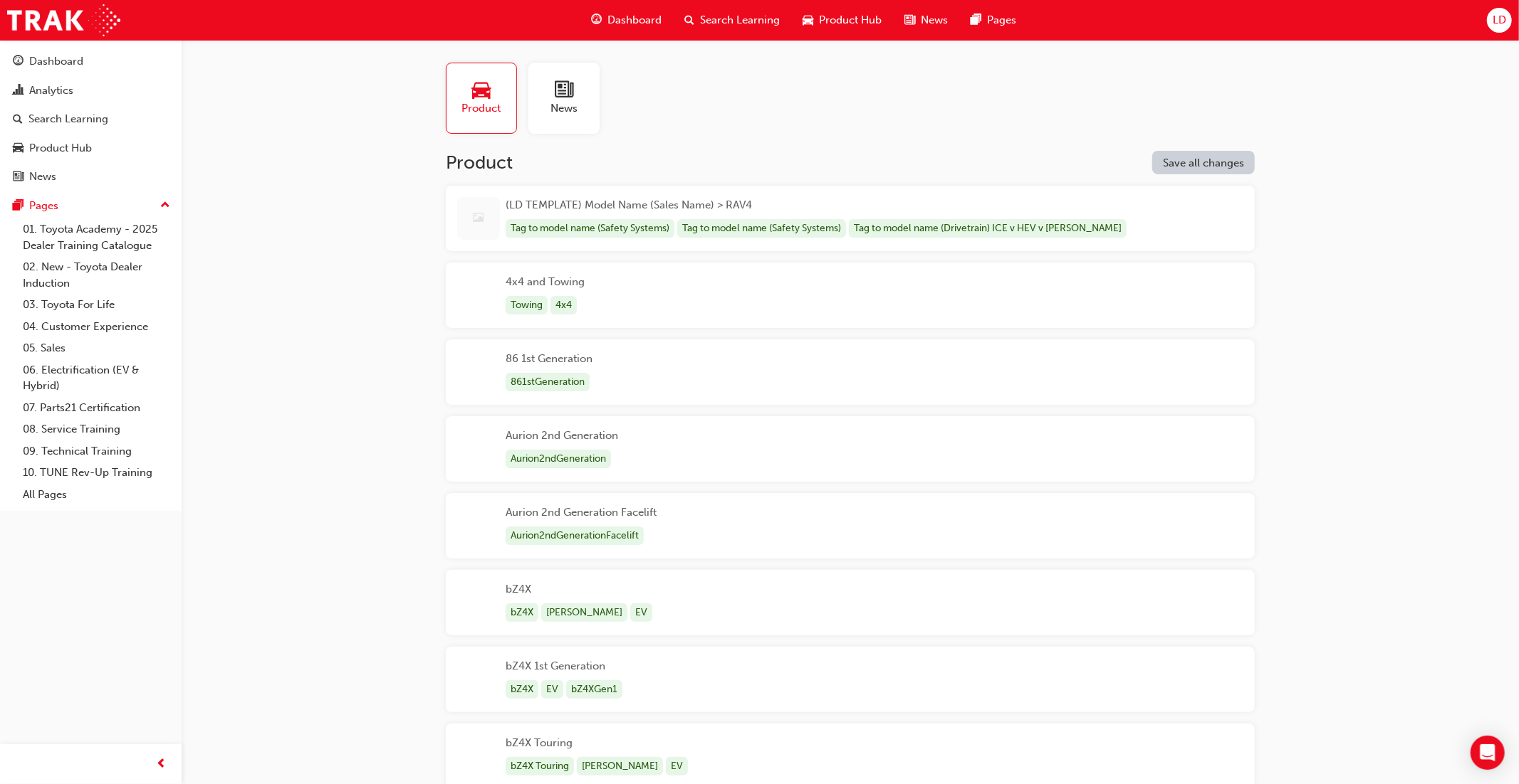
click at [824, 513] on div "Aurion 2nd Generation Facelift Aurion2ndGenerationFacelift" at bounding box center [850, 525] width 809 height 66
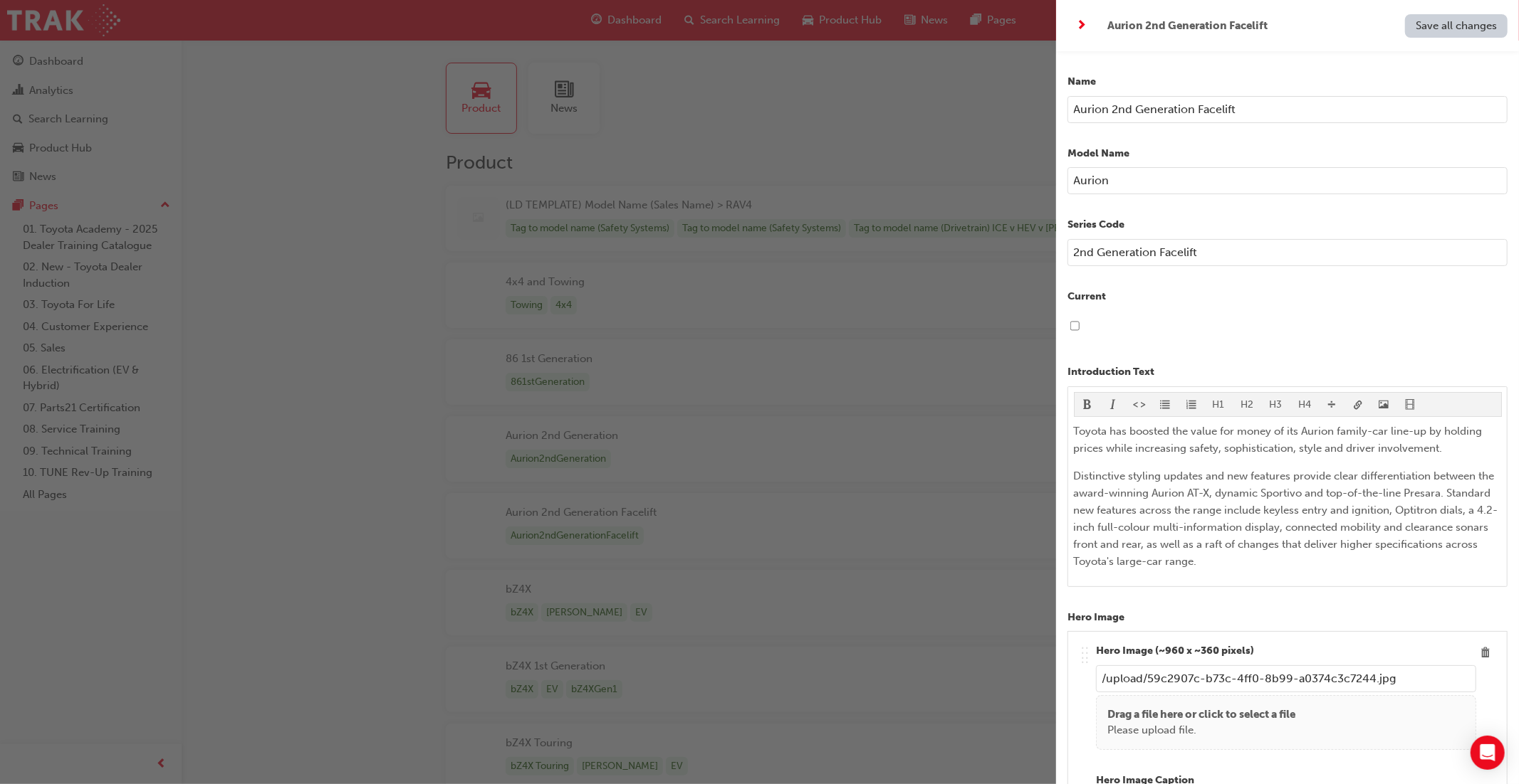
click at [794, 464] on div "button" at bounding box center [528, 392] width 1056 height 784
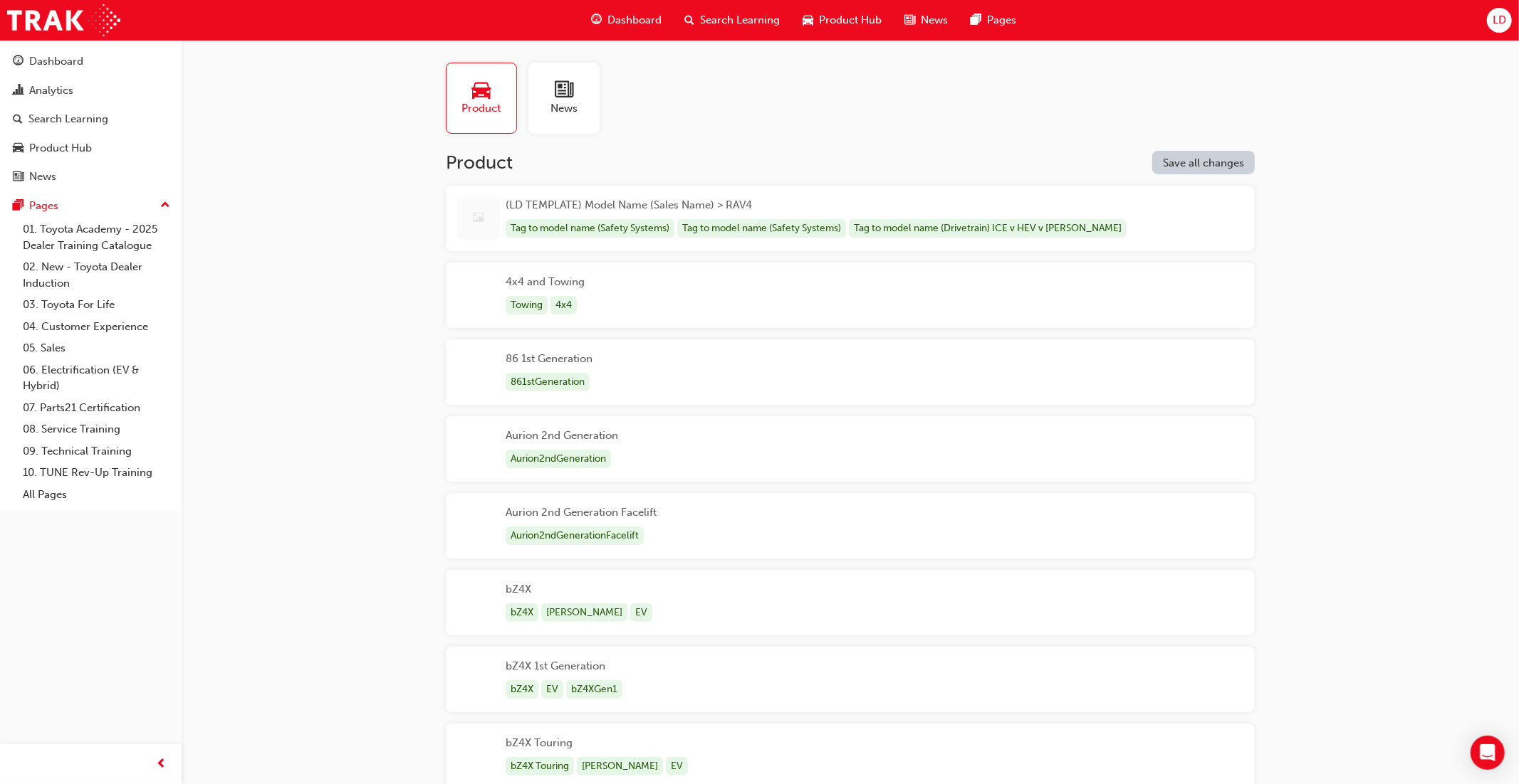
click at [936, 207] on div "(LD TEMPLATE) Model Name (Sales Name) > RAV4 Tag to model name (Safety Systems)…" at bounding box center [817, 218] width 623 height 42
click at [1076, 225] on div "Tag to model name (Safety Systems) Tag to model name (Safety Systems) Tag to mo…" at bounding box center [817, 228] width 623 height 19
